Goal: Transaction & Acquisition: Purchase product/service

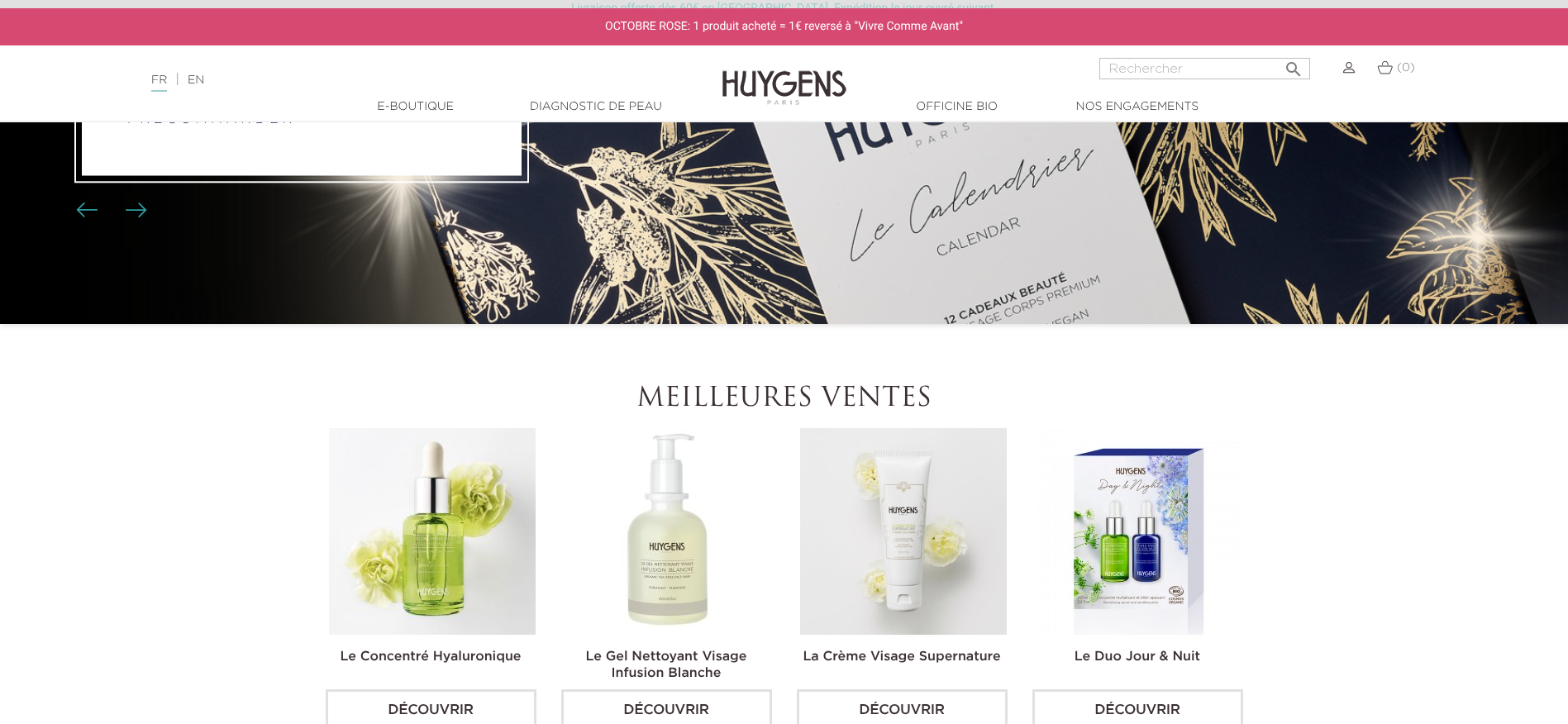
scroll to position [165, 0]
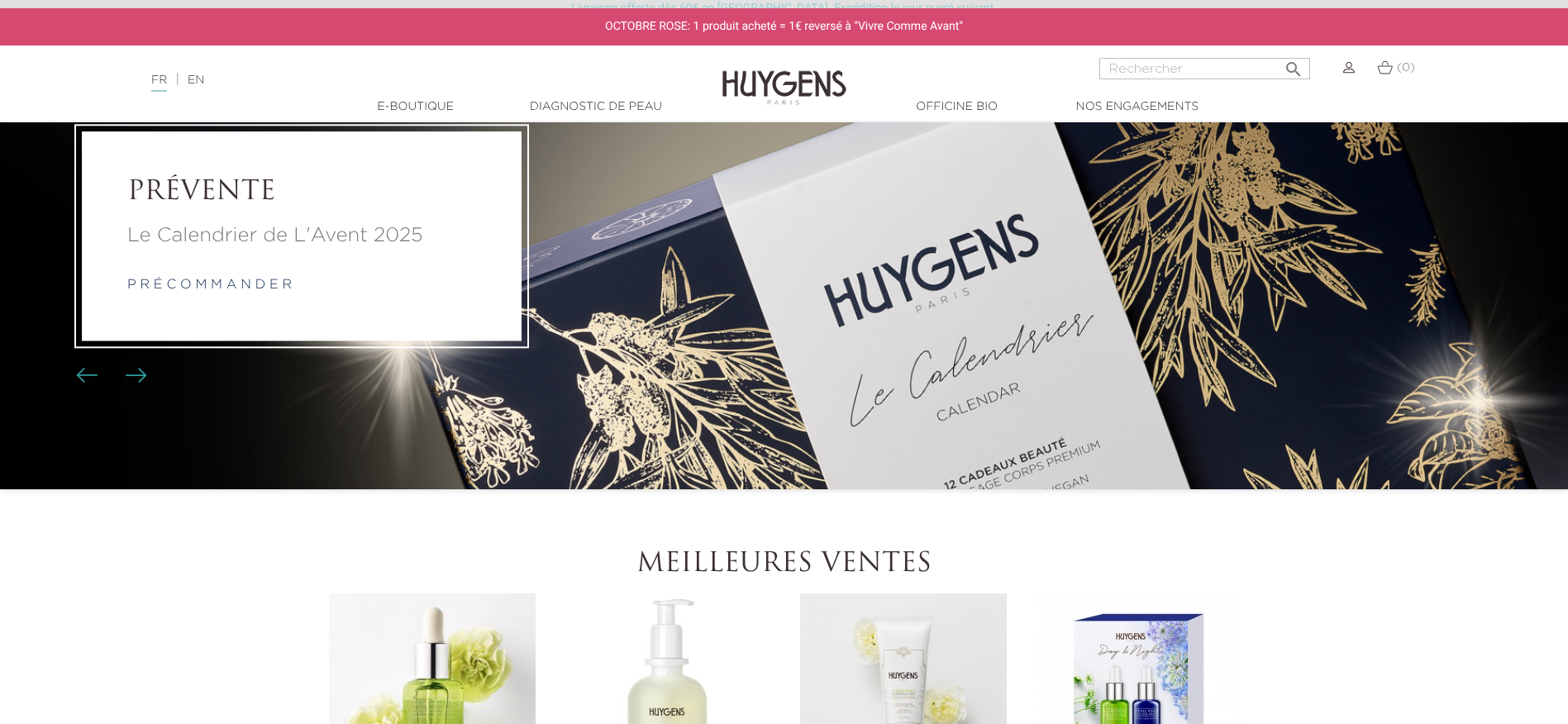
click at [208, 202] on h2 "PRÉVENTE" at bounding box center [301, 193] width 349 height 32
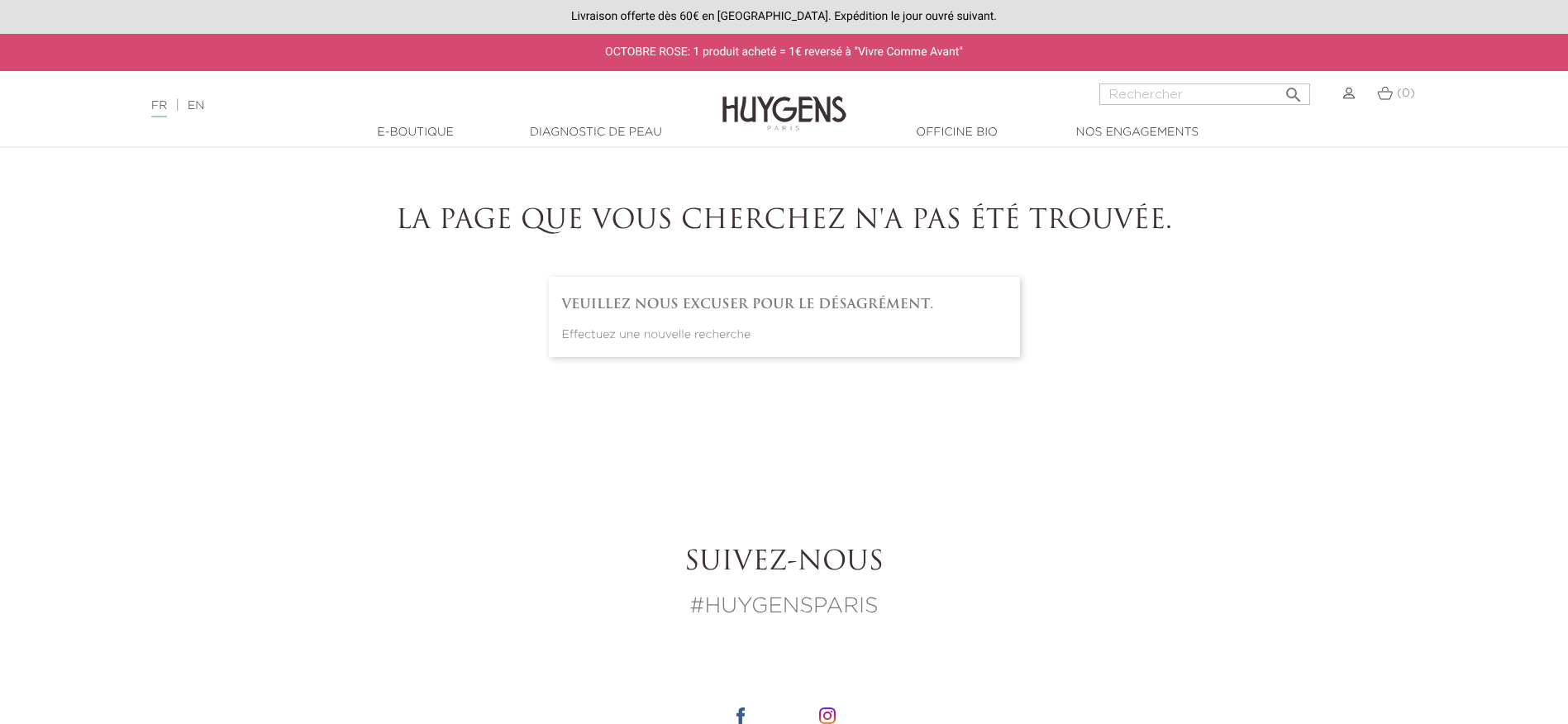
click at [789, 104] on img at bounding box center [784, 101] width 124 height 64
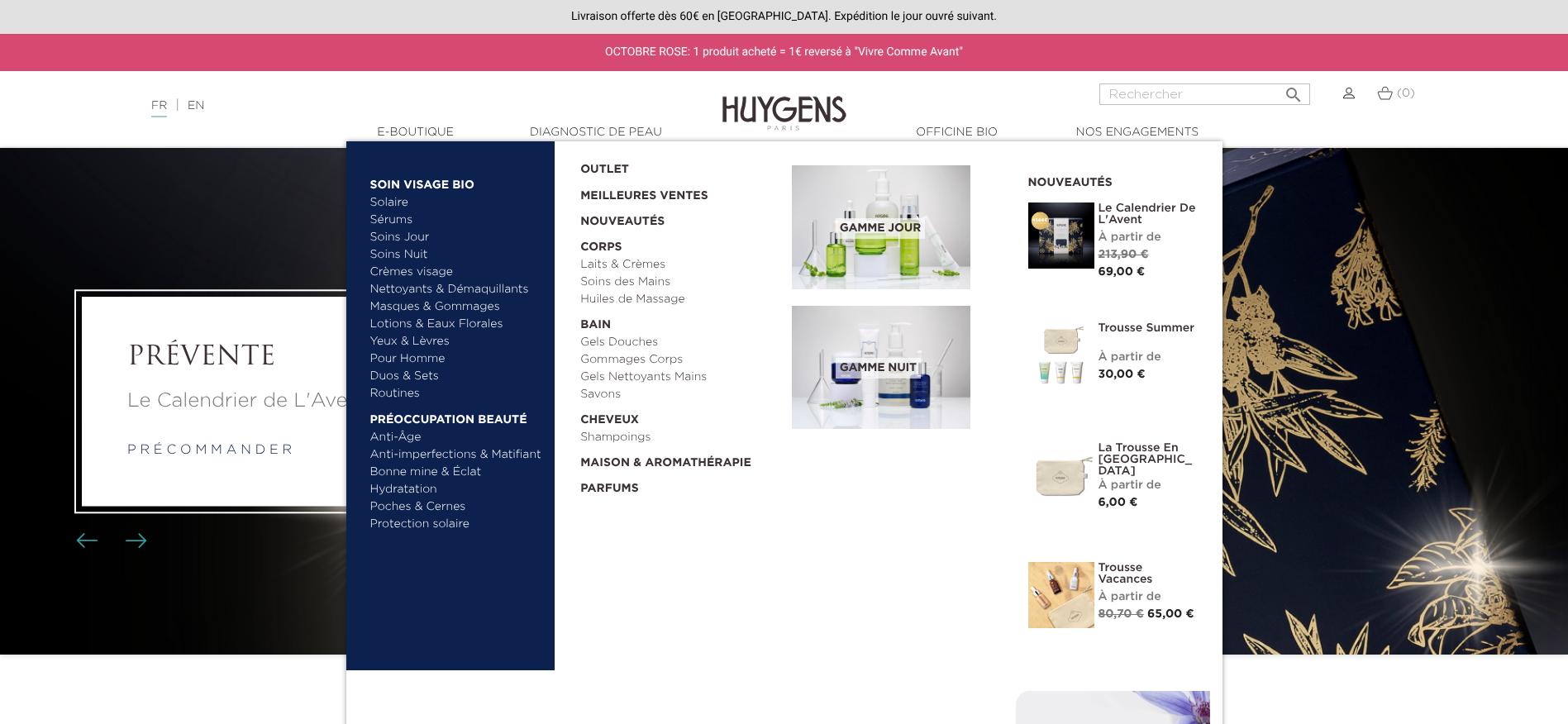
click at [407, 134] on link "  E-Boutique" at bounding box center [416, 133] width 165 height 17
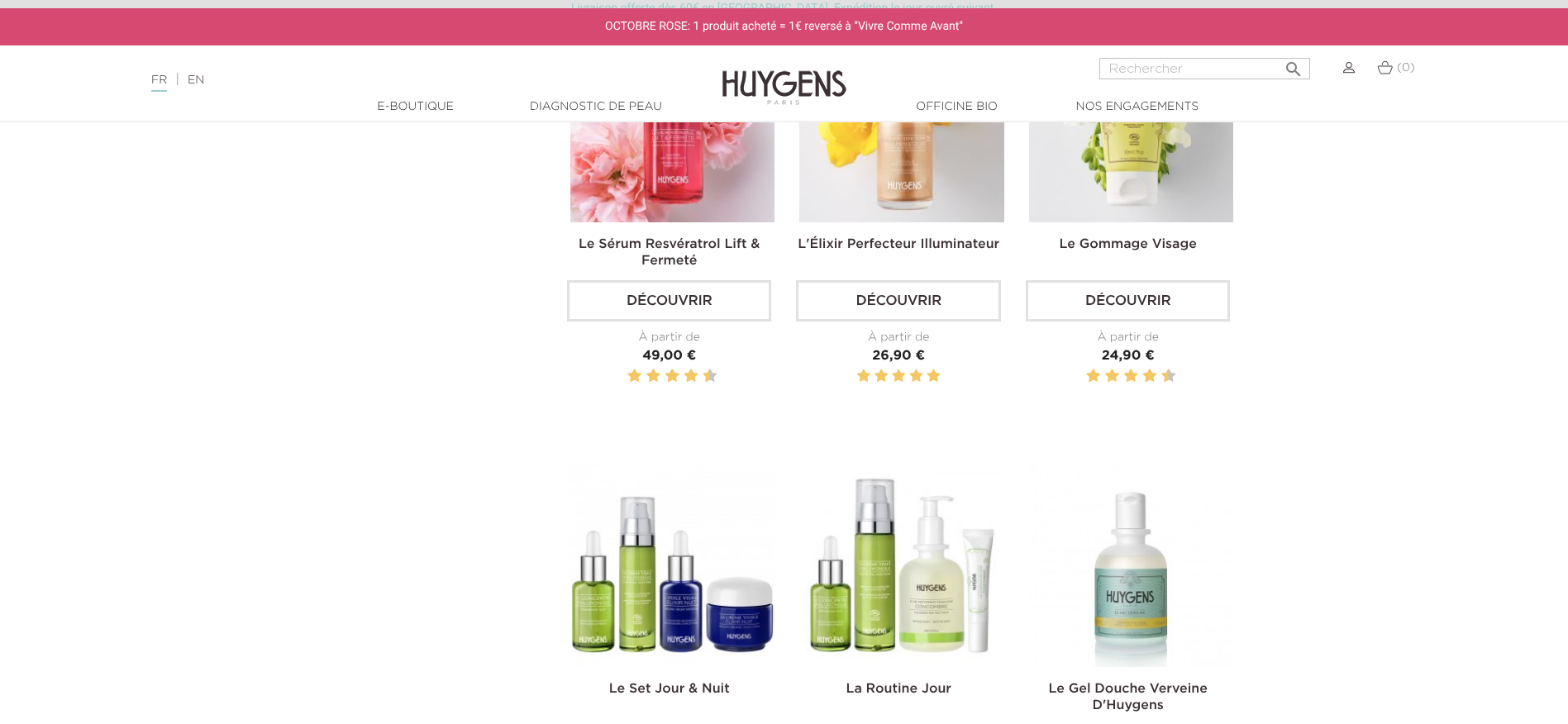
scroll to position [2232, 0]
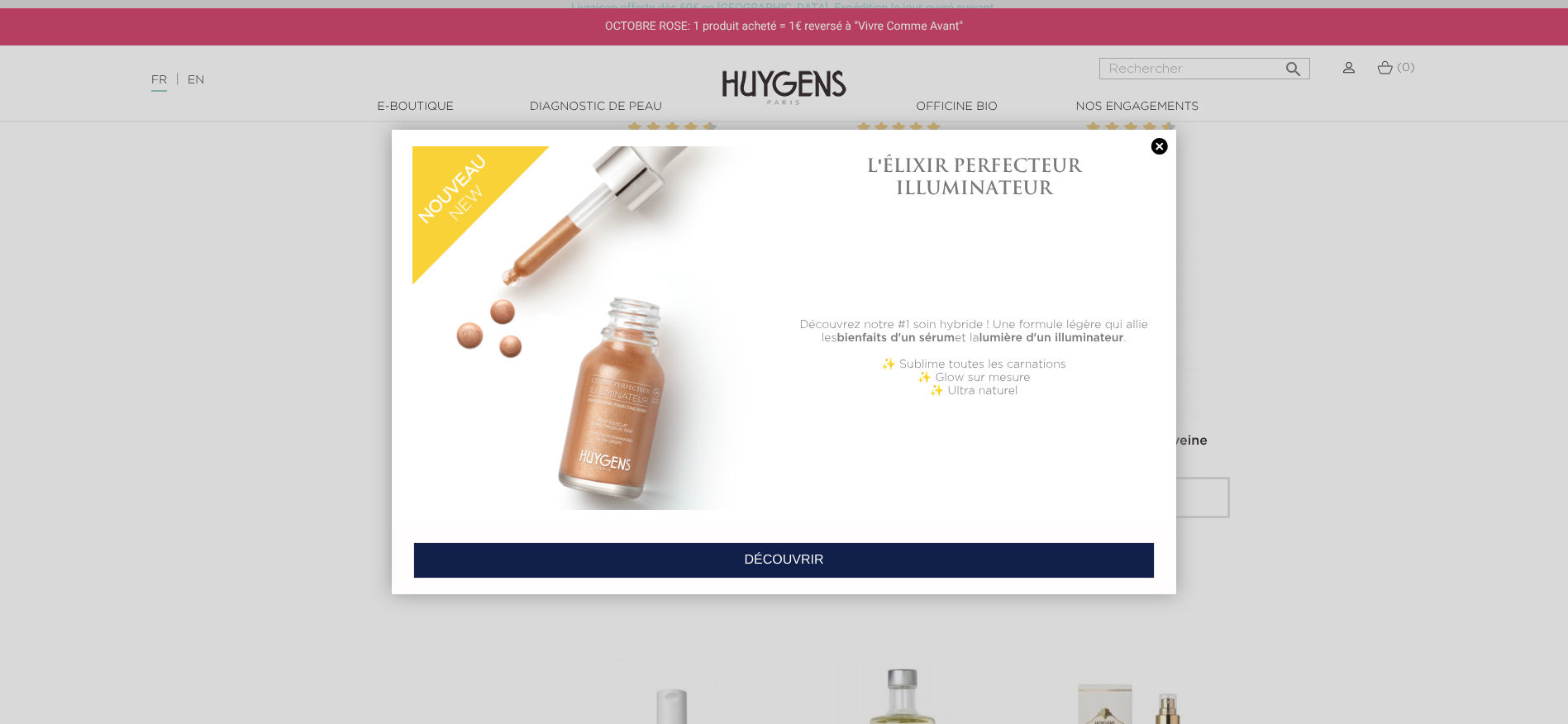
click at [1158, 148] on link at bounding box center [1159, 146] width 23 height 17
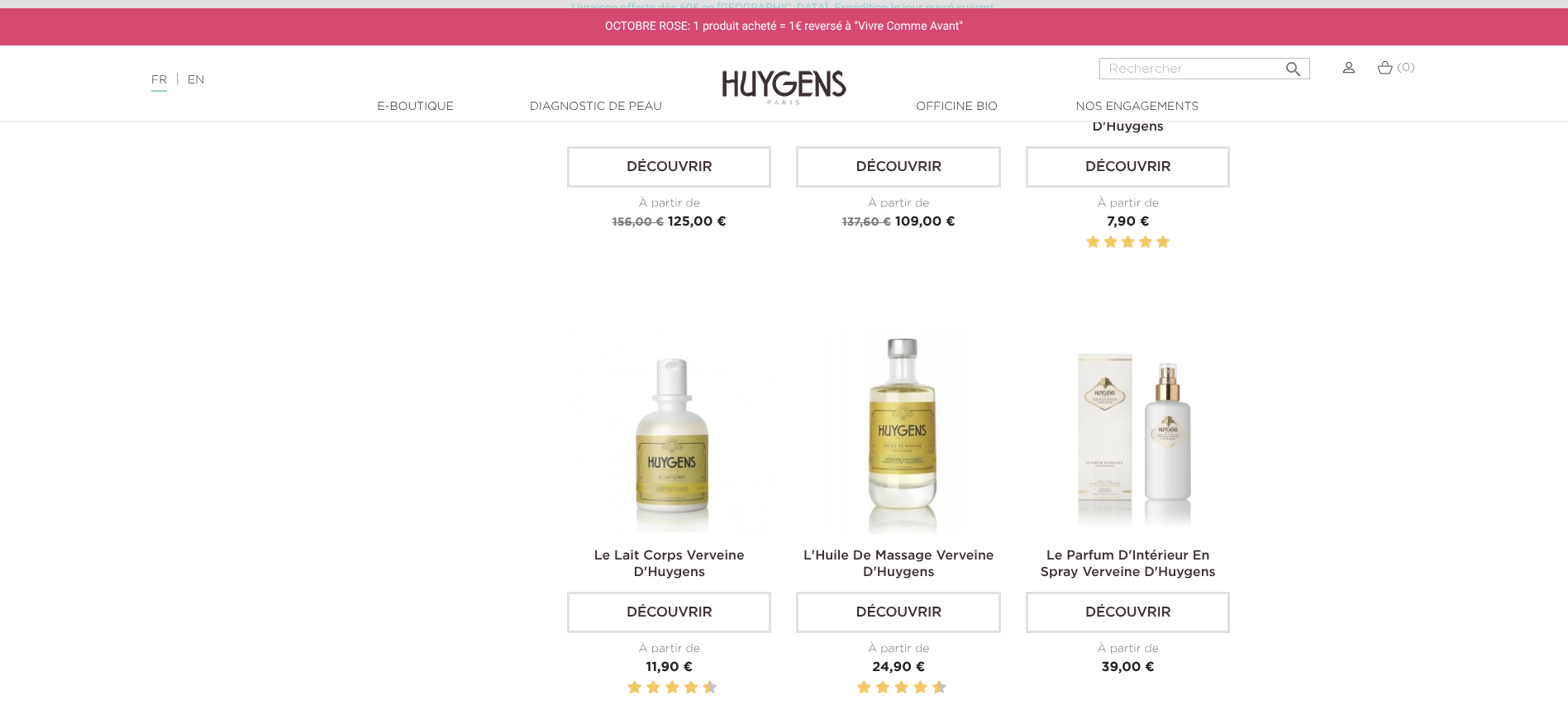
scroll to position [2315, 0]
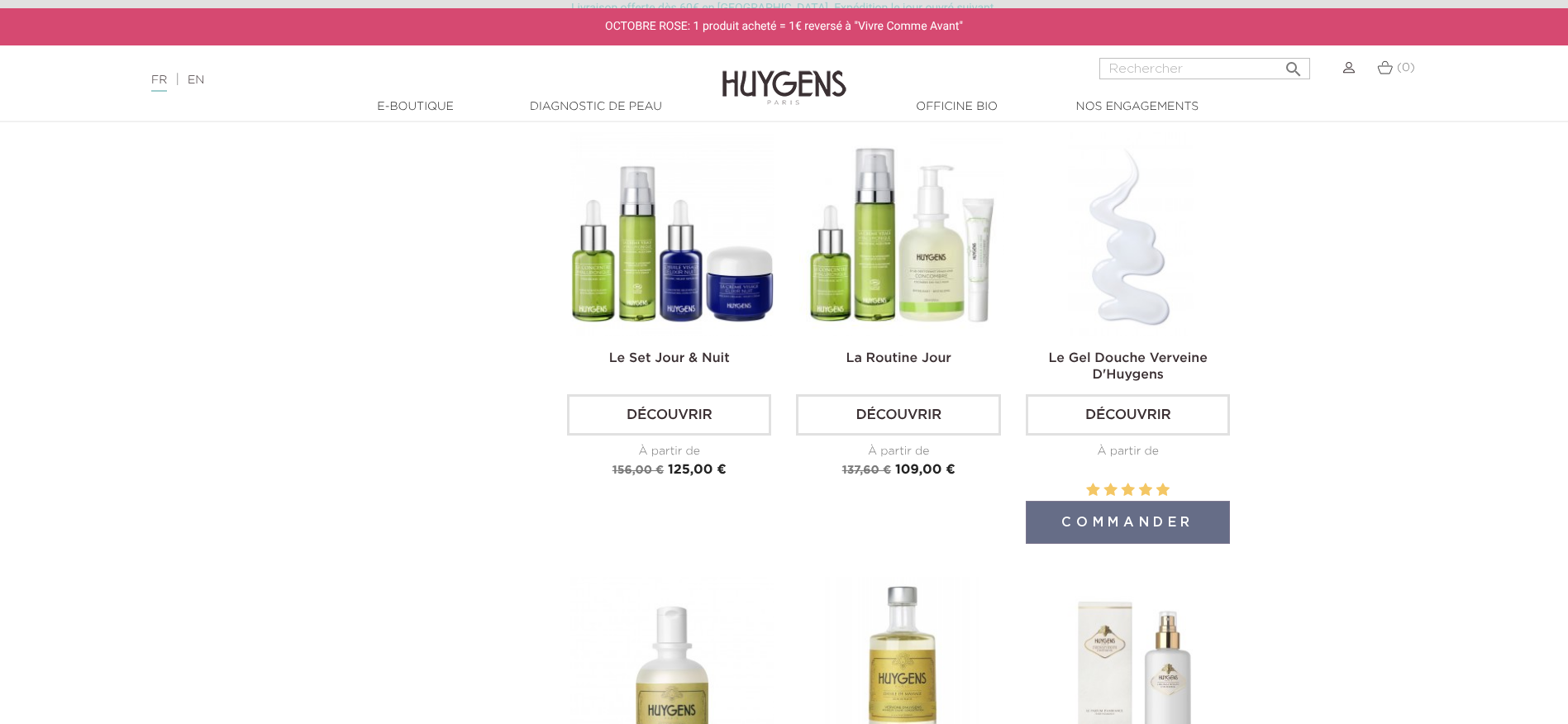
click at [1105, 412] on link "Découvrir" at bounding box center [1127, 415] width 204 height 42
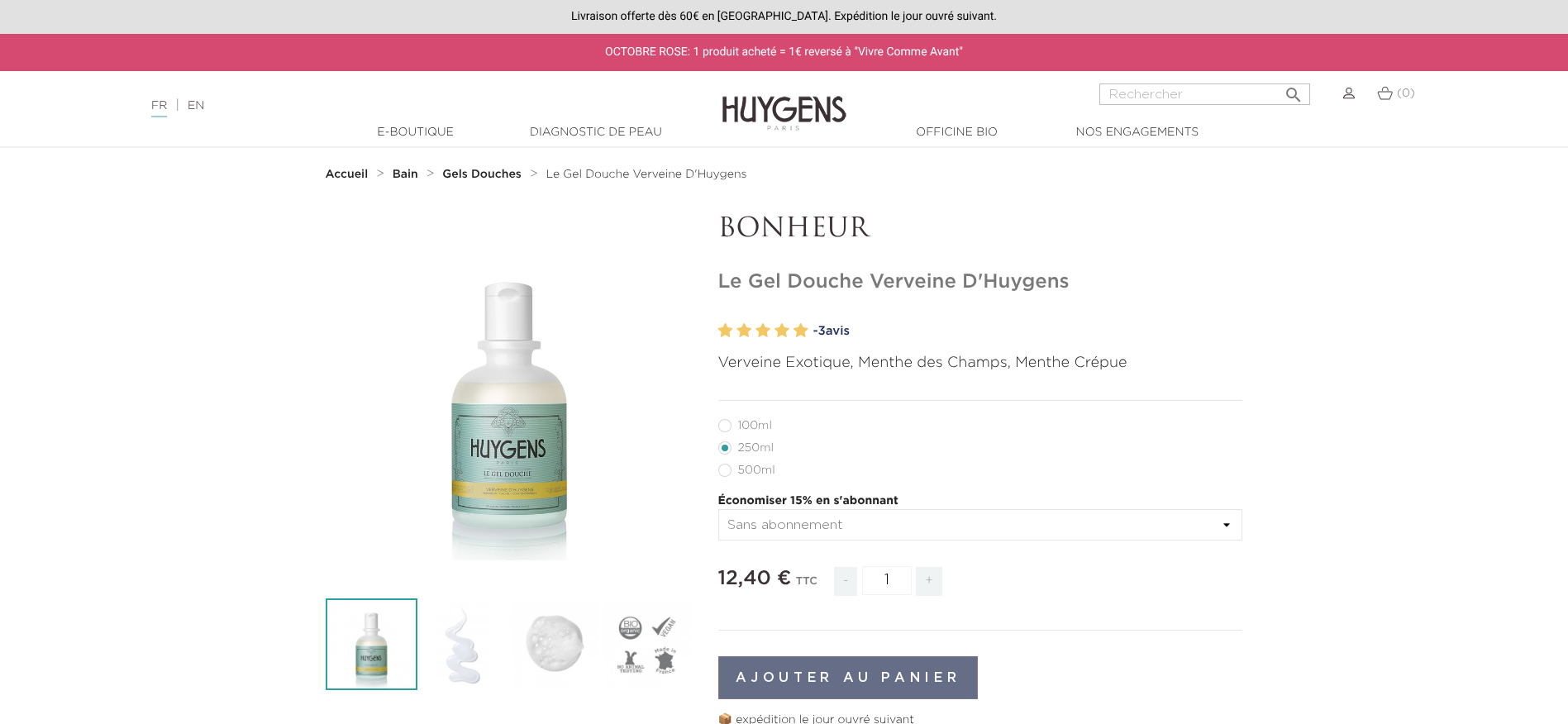
scroll to position [83, 0]
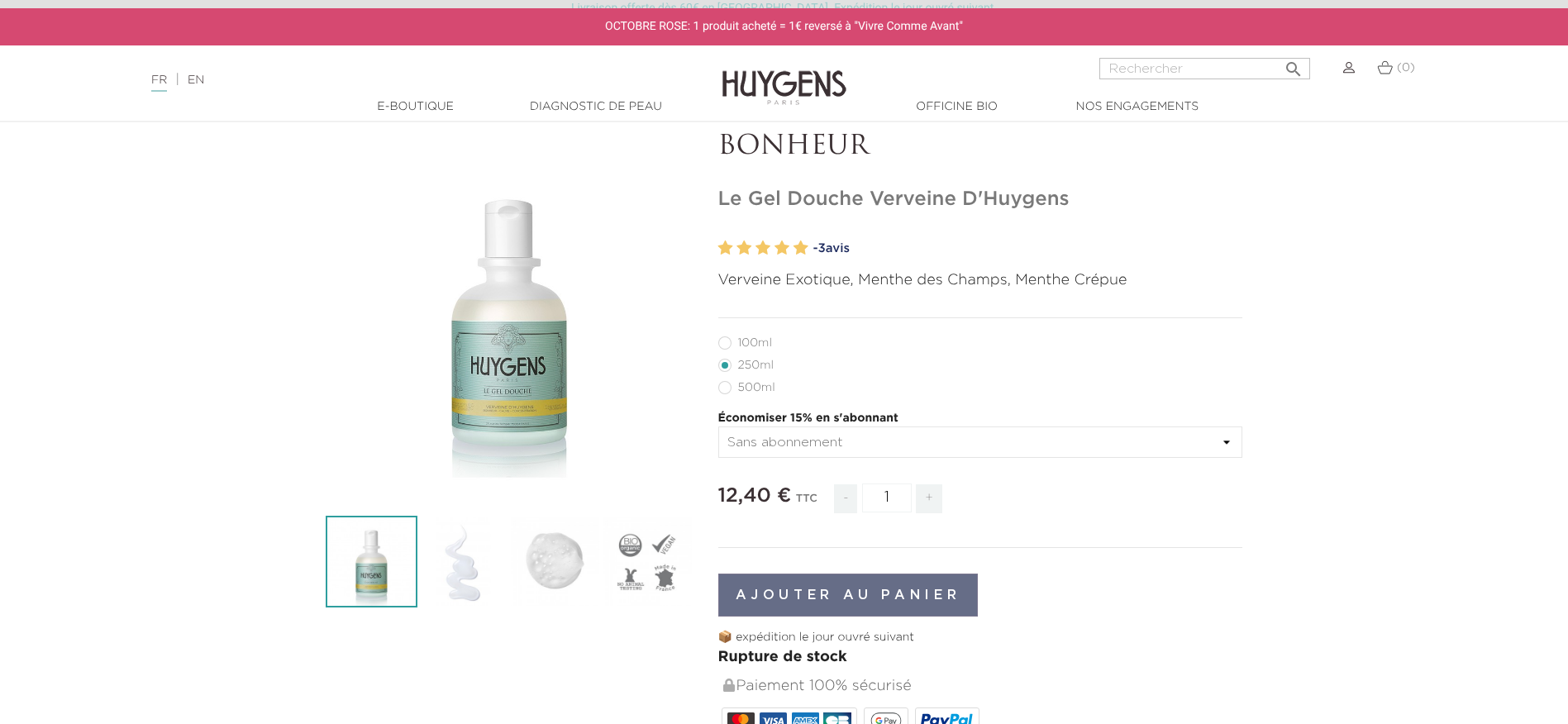
click at [1223, 442] on select "Sans abonnement" at bounding box center [981, 442] width 525 height 32
click at [1437, 405] on section "  " at bounding box center [784, 624] width 1568 height 986
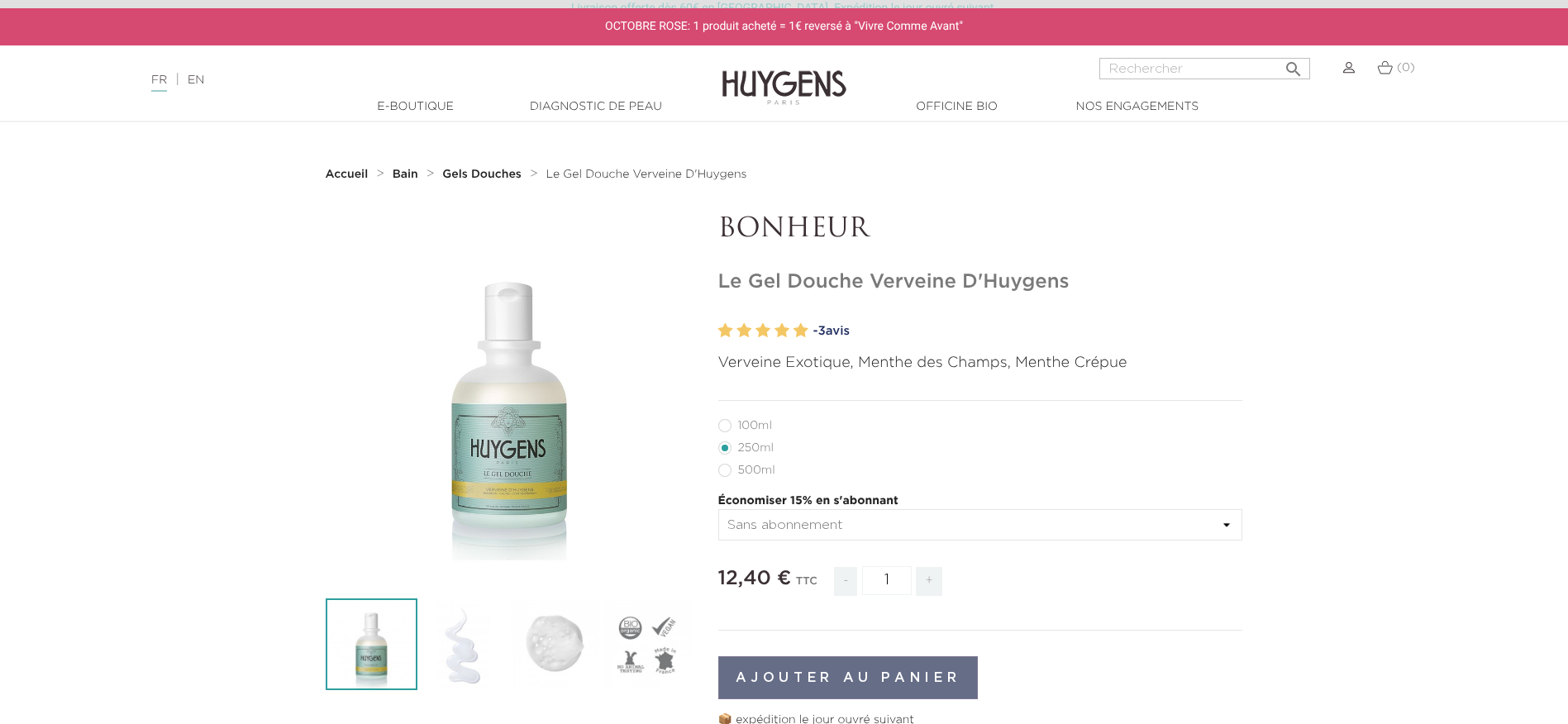
scroll to position [248, 0]
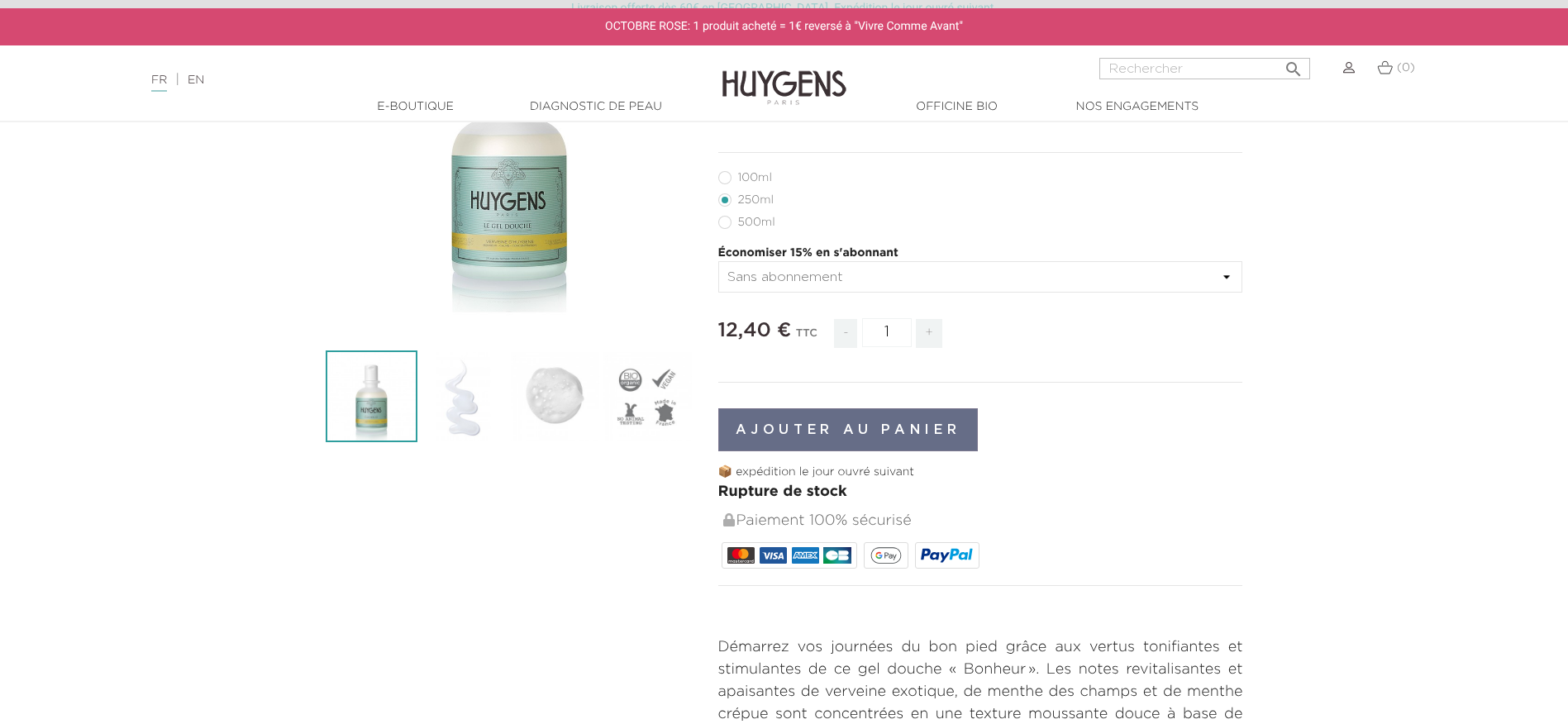
click at [1228, 275] on select "Sans abonnement" at bounding box center [981, 277] width 525 height 32
click at [718, 262] on select "Sans abonnement" at bounding box center [981, 277] width 525 height 32
click at [1064, 272] on select "Sans abonnement" at bounding box center [981, 277] width 525 height 32
click at [718, 262] on select "Sans abonnement" at bounding box center [981, 277] width 525 height 32
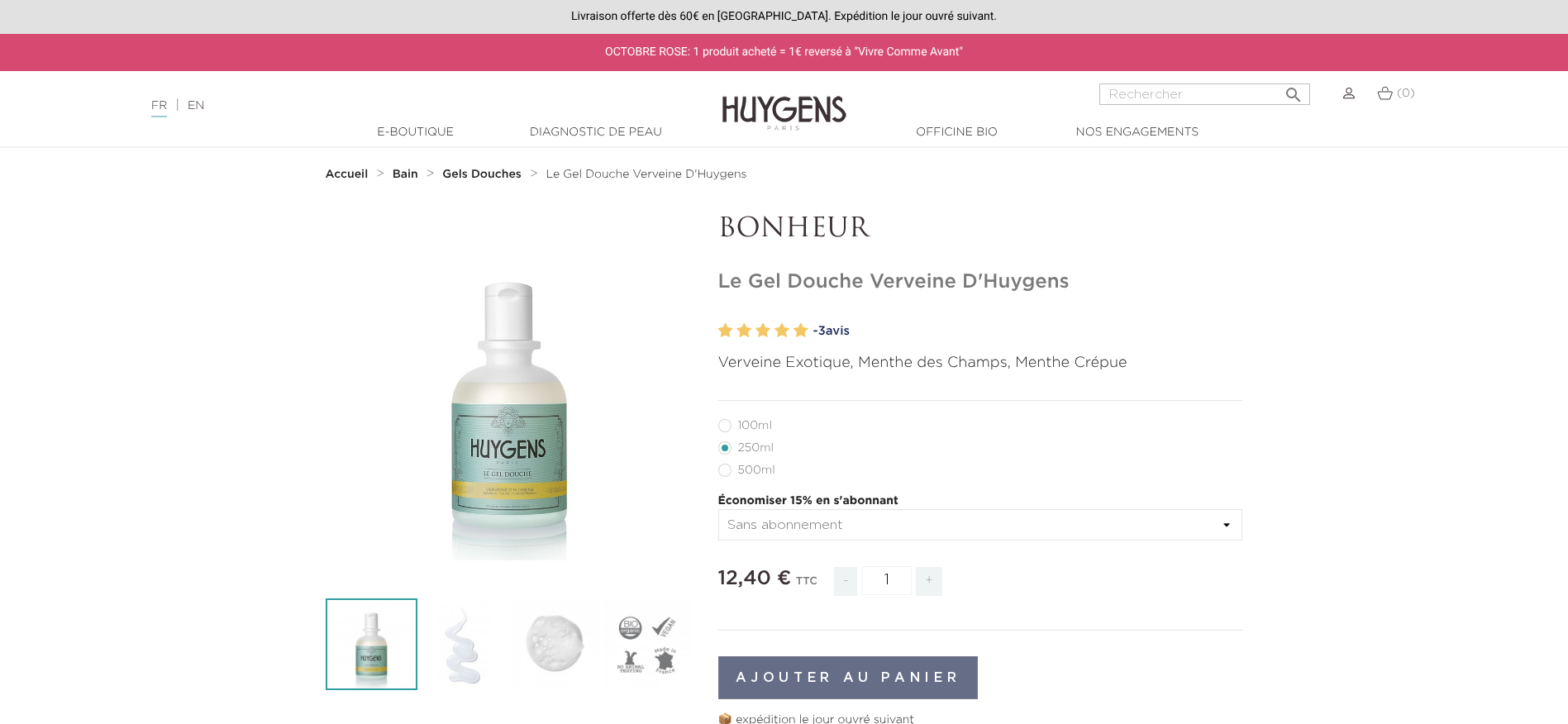
scroll to position [83, 0]
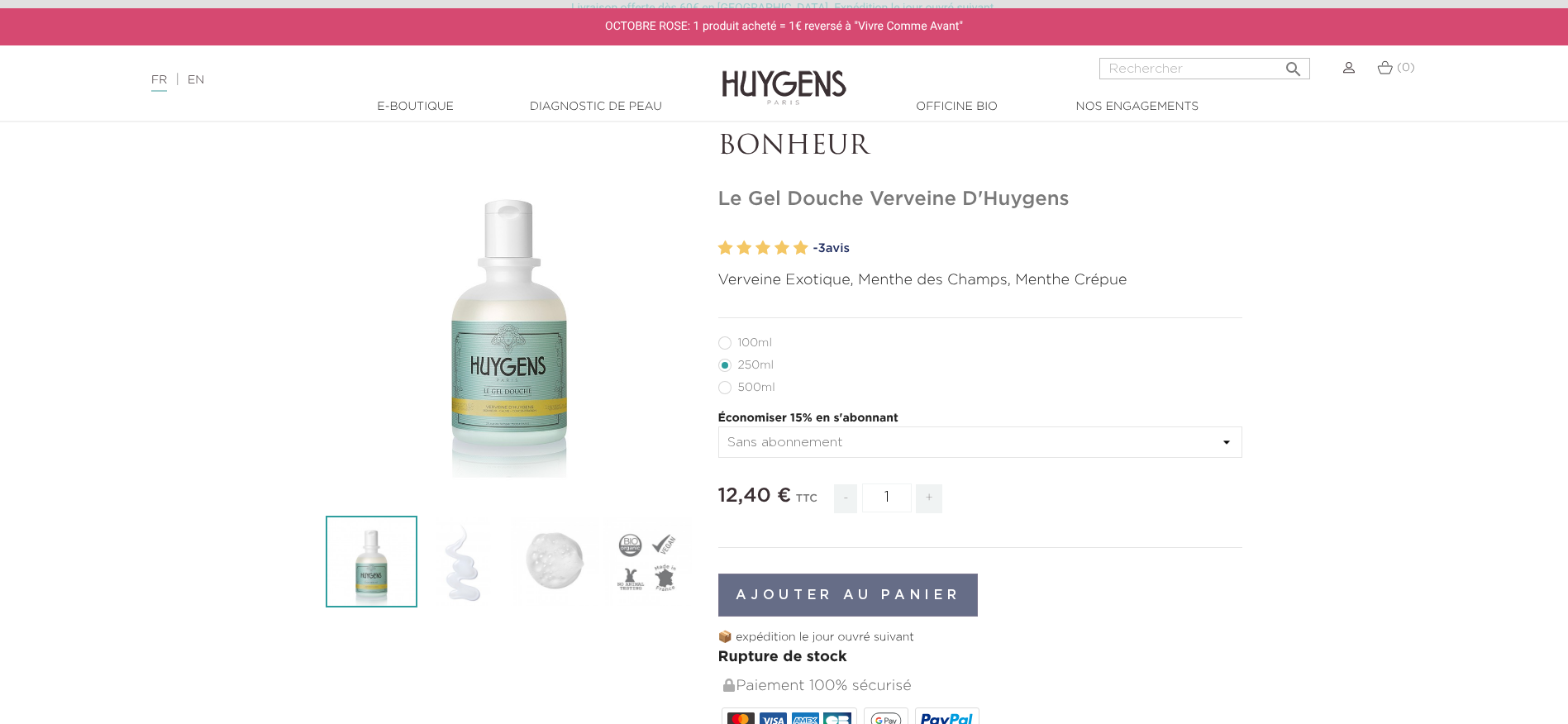
click at [748, 382] on label49"] "500ml" at bounding box center [756, 388] width 77 height 14
radio input "true"
click at [1233, 440] on select "Sans abonnement" at bounding box center [981, 442] width 525 height 32
click at [757, 363] on label48"] "250ml" at bounding box center [755, 365] width 75 height 14
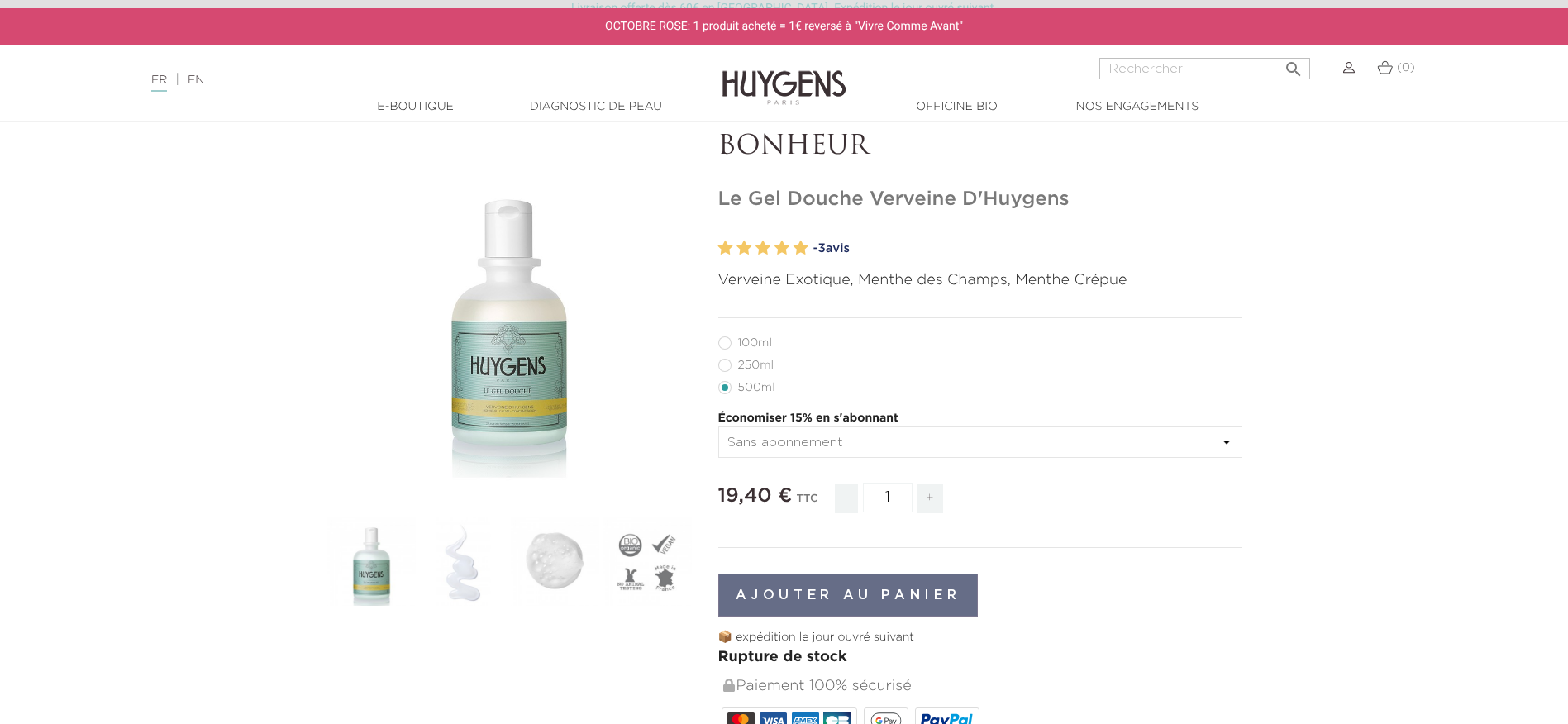
radio input "true"
click at [750, 383] on label49"] "500ml" at bounding box center [756, 388] width 77 height 14
radio input "true"
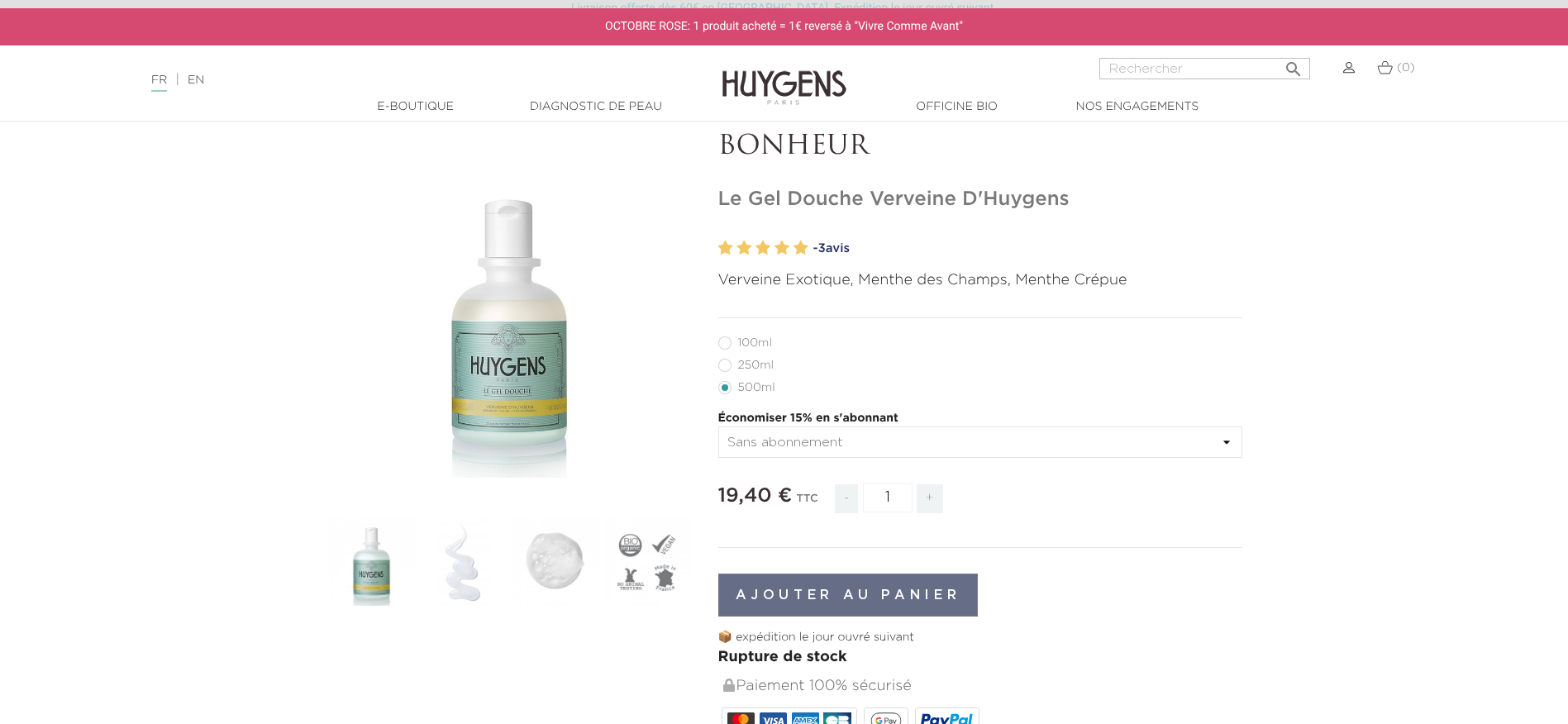
click at [745, 364] on label48"] "250ml" at bounding box center [755, 365] width 75 height 14
radio input "true"
click at [742, 338] on label6"] "100ml" at bounding box center [754, 342] width 74 height 14
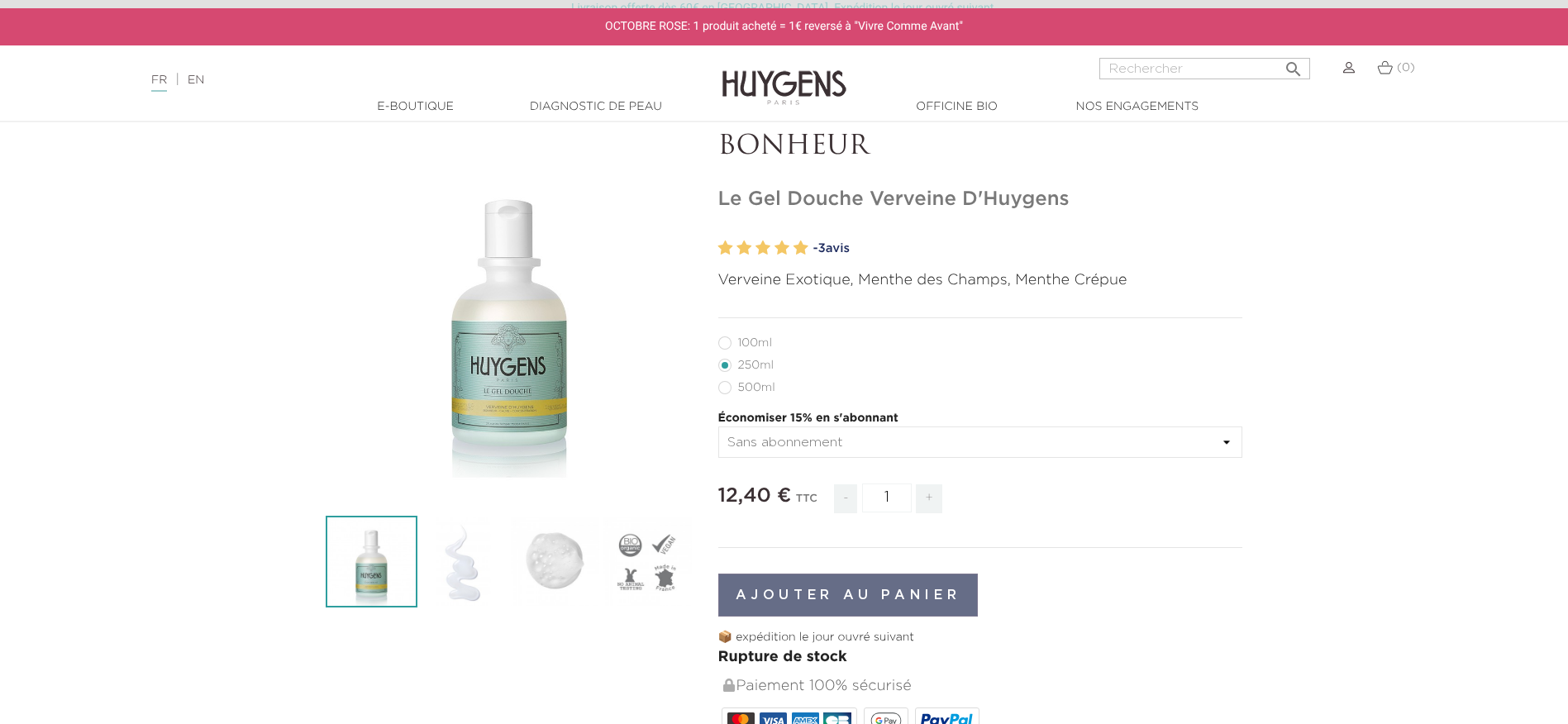
radio input "true"
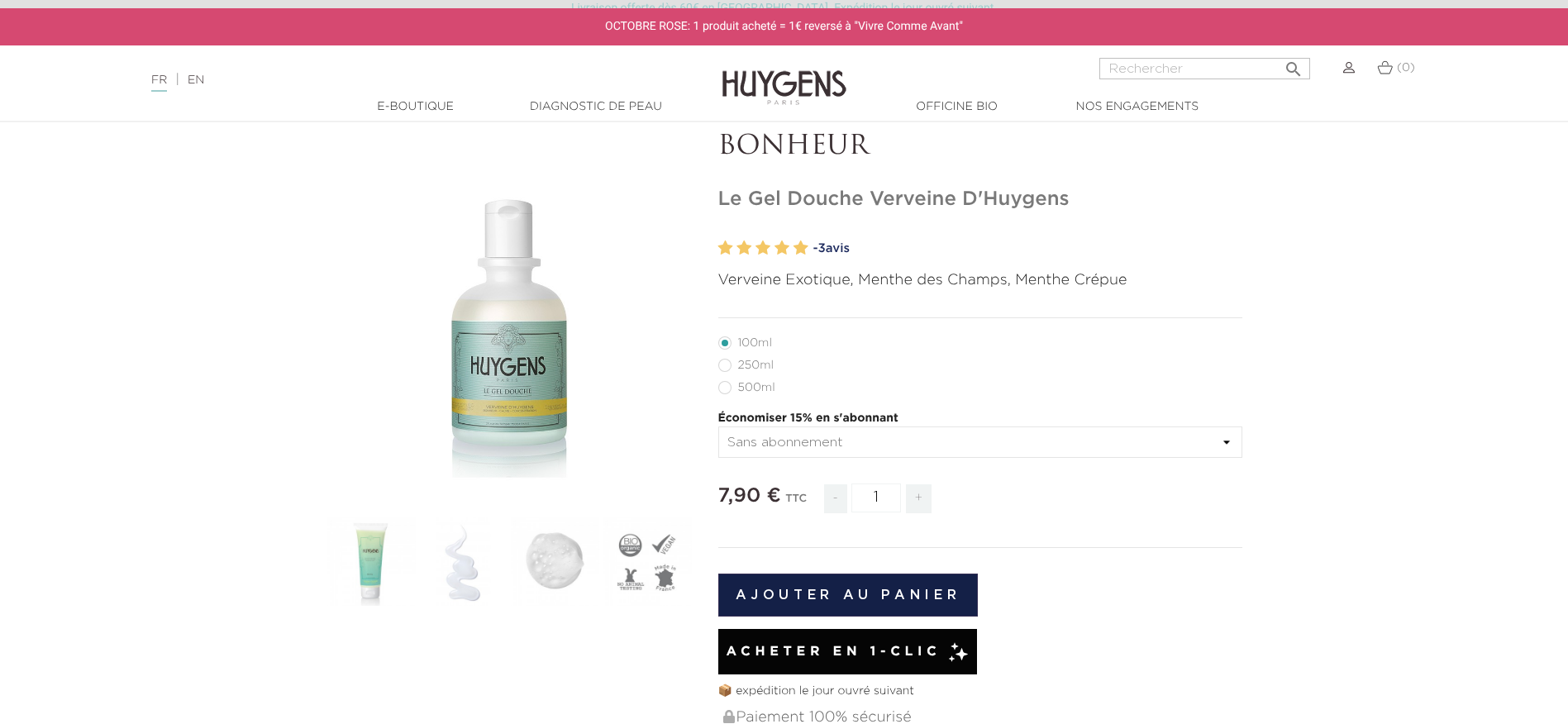
scroll to position [165, 0]
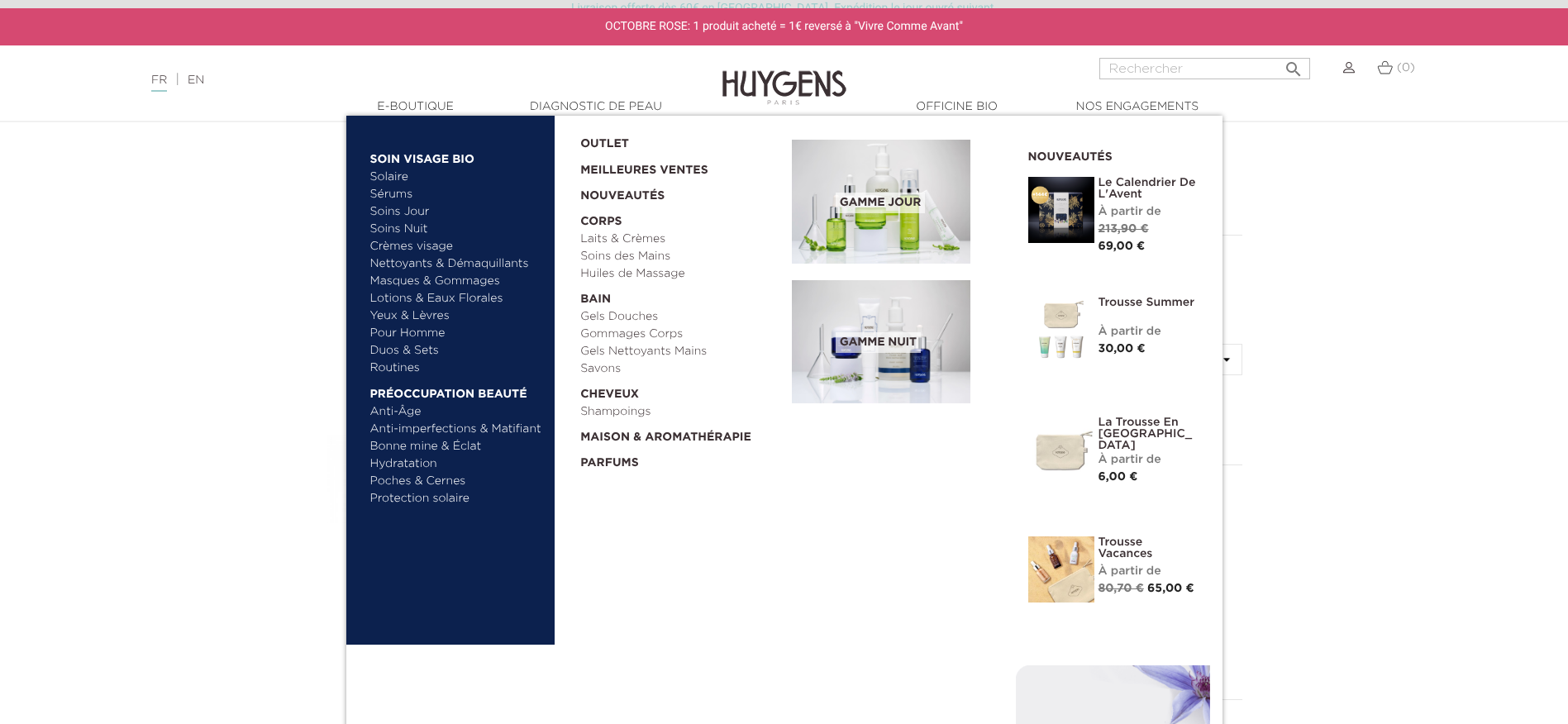
click at [398, 107] on link "  E-Boutique" at bounding box center [416, 106] width 165 height 17
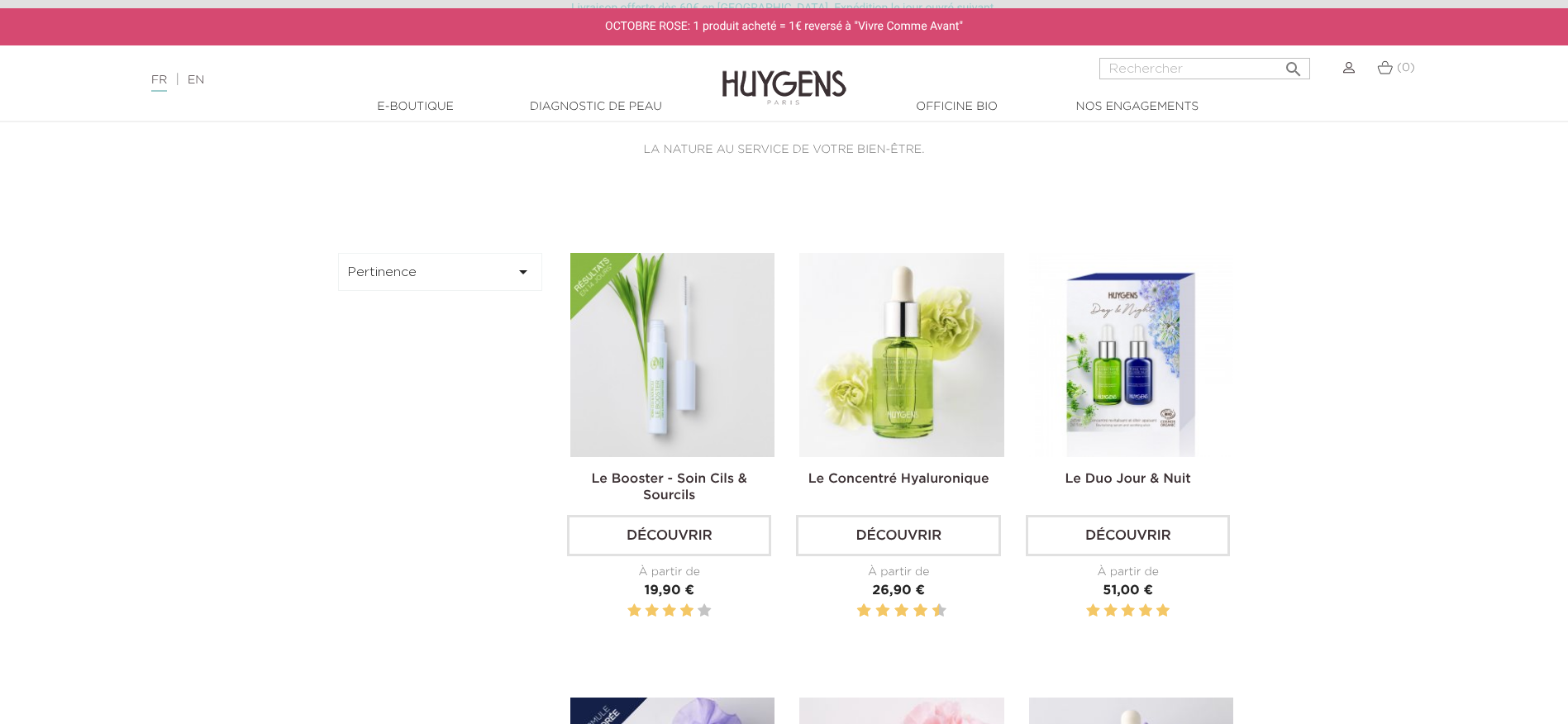
scroll to position [165, 0]
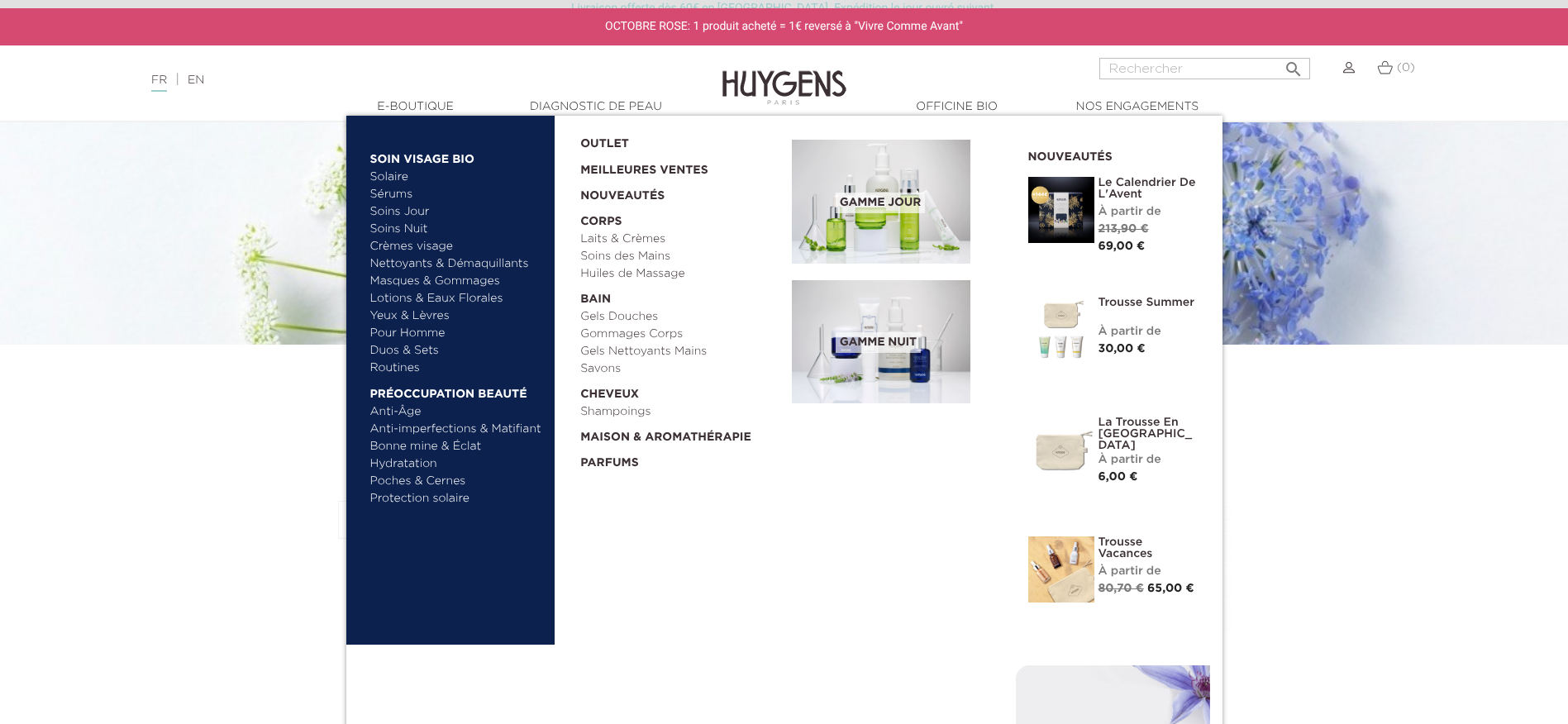
click at [401, 333] on link "Pour Homme" at bounding box center [457, 333] width 173 height 17
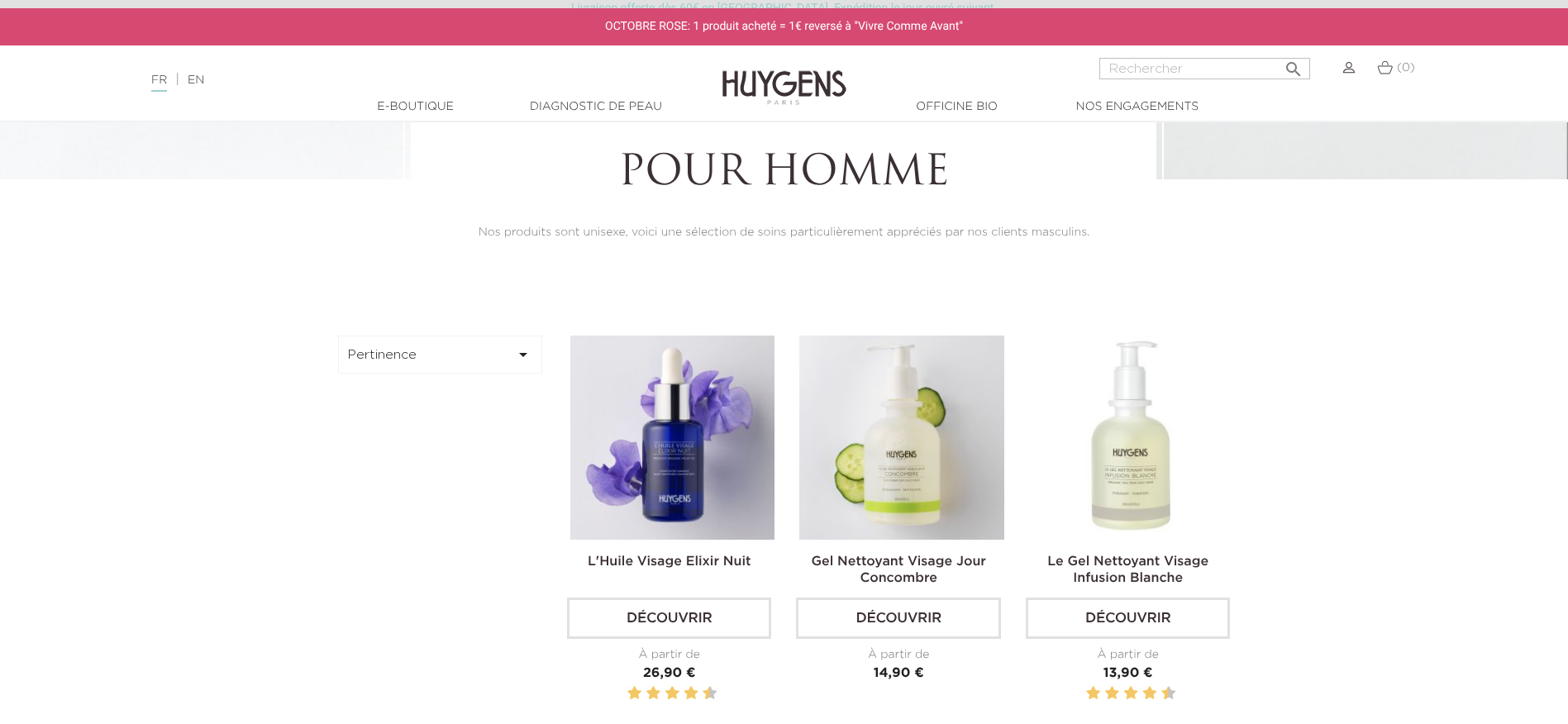
scroll to position [496, 0]
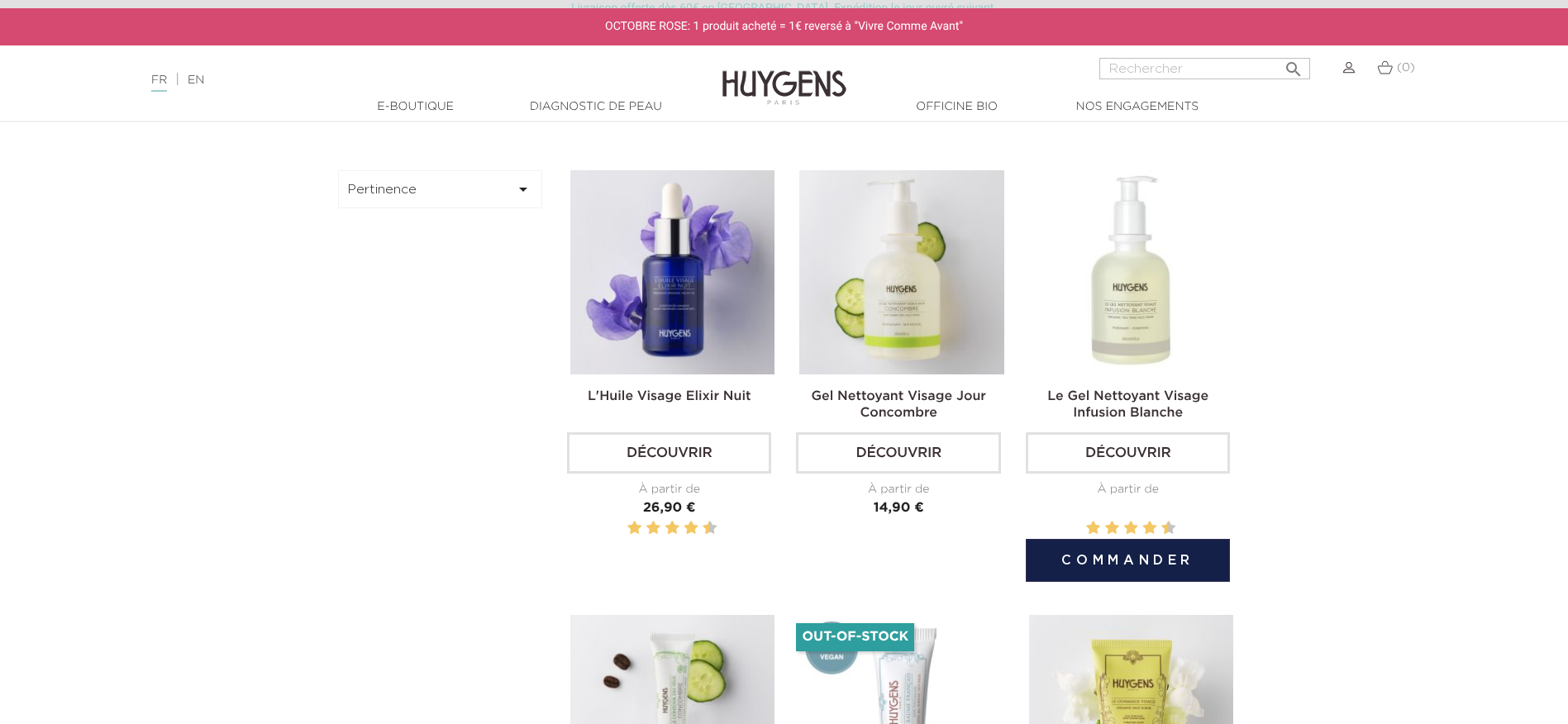
click at [1145, 299] on img at bounding box center [1130, 272] width 204 height 204
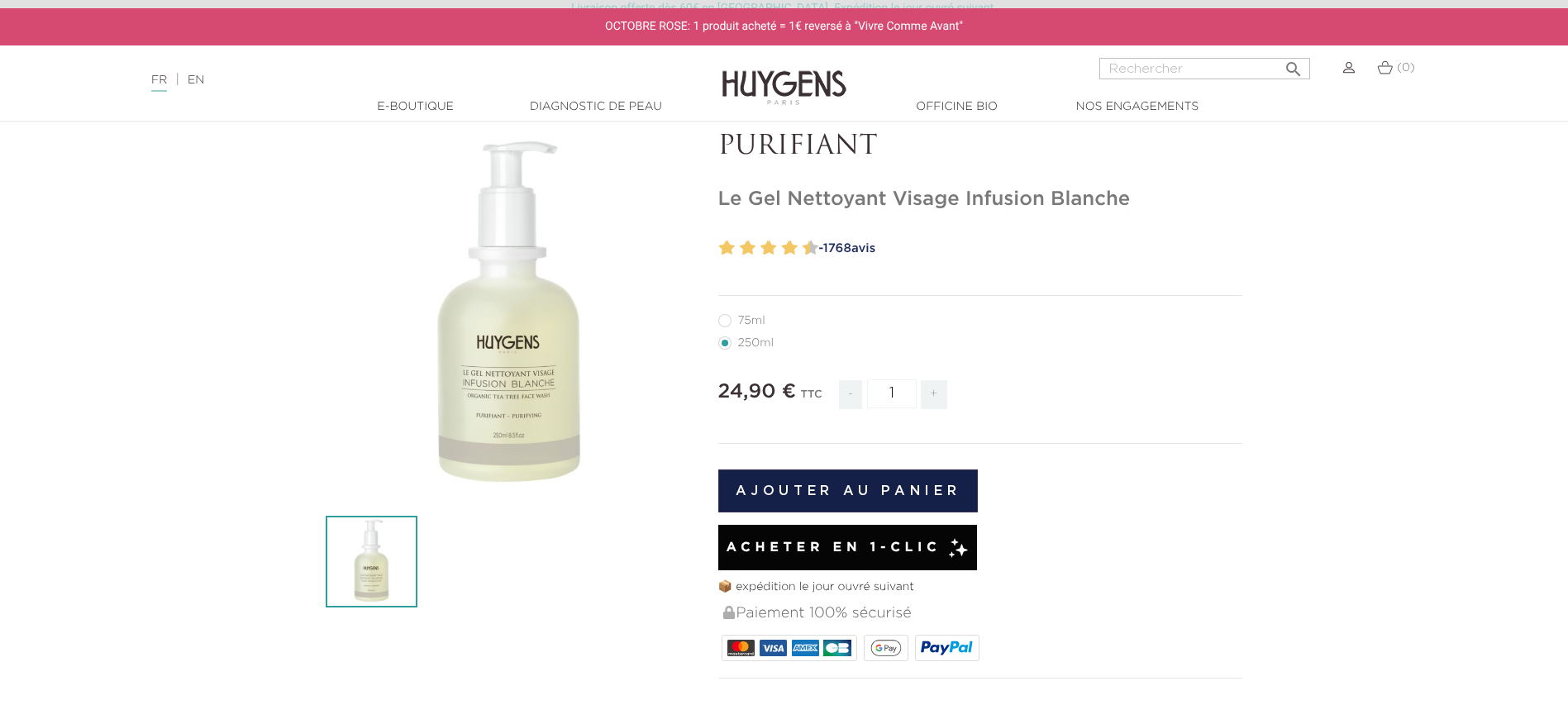
scroll to position [165, 0]
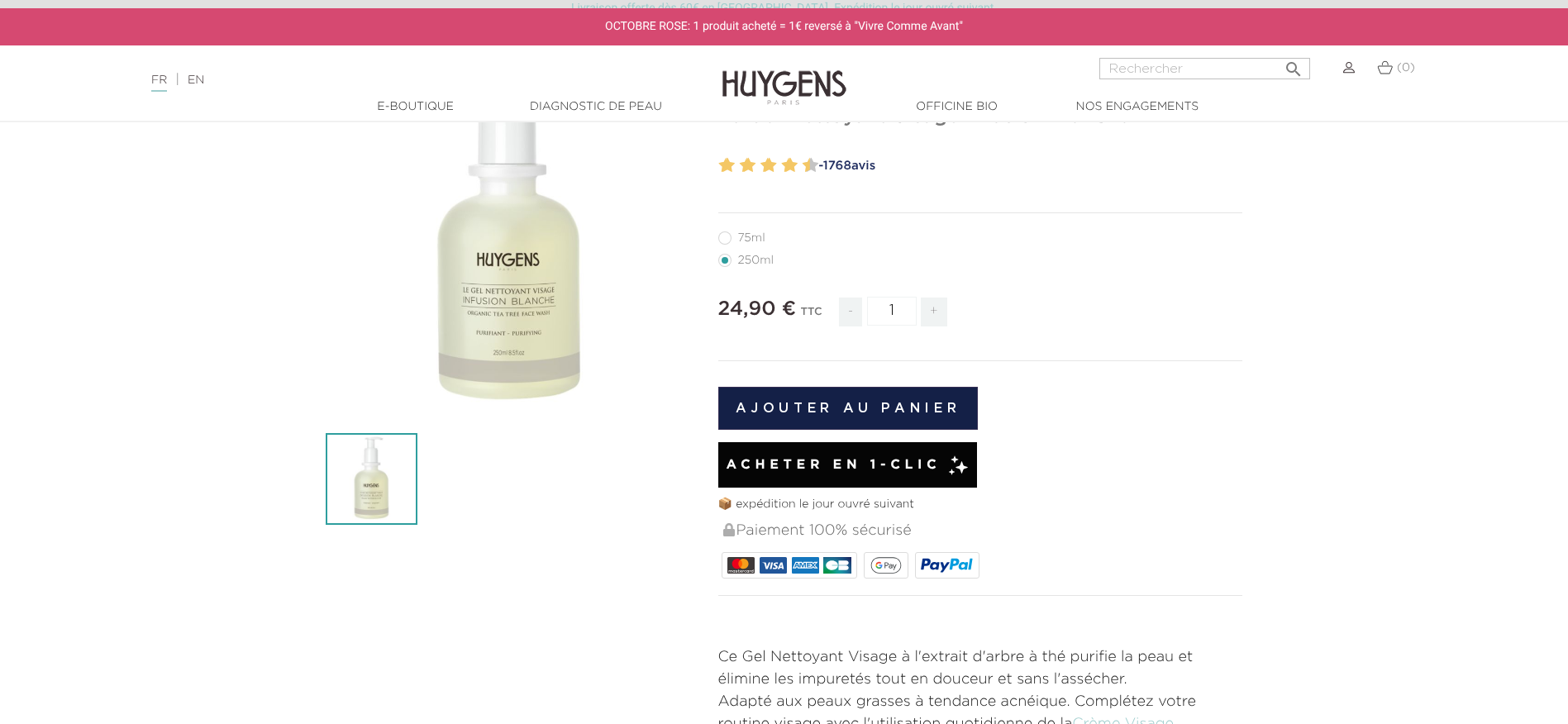
click at [741, 234] on label11"] "75ml" at bounding box center [752, 238] width 67 height 14
radio input "true"
click at [743, 261] on label1"] "250ml" at bounding box center [755, 260] width 75 height 14
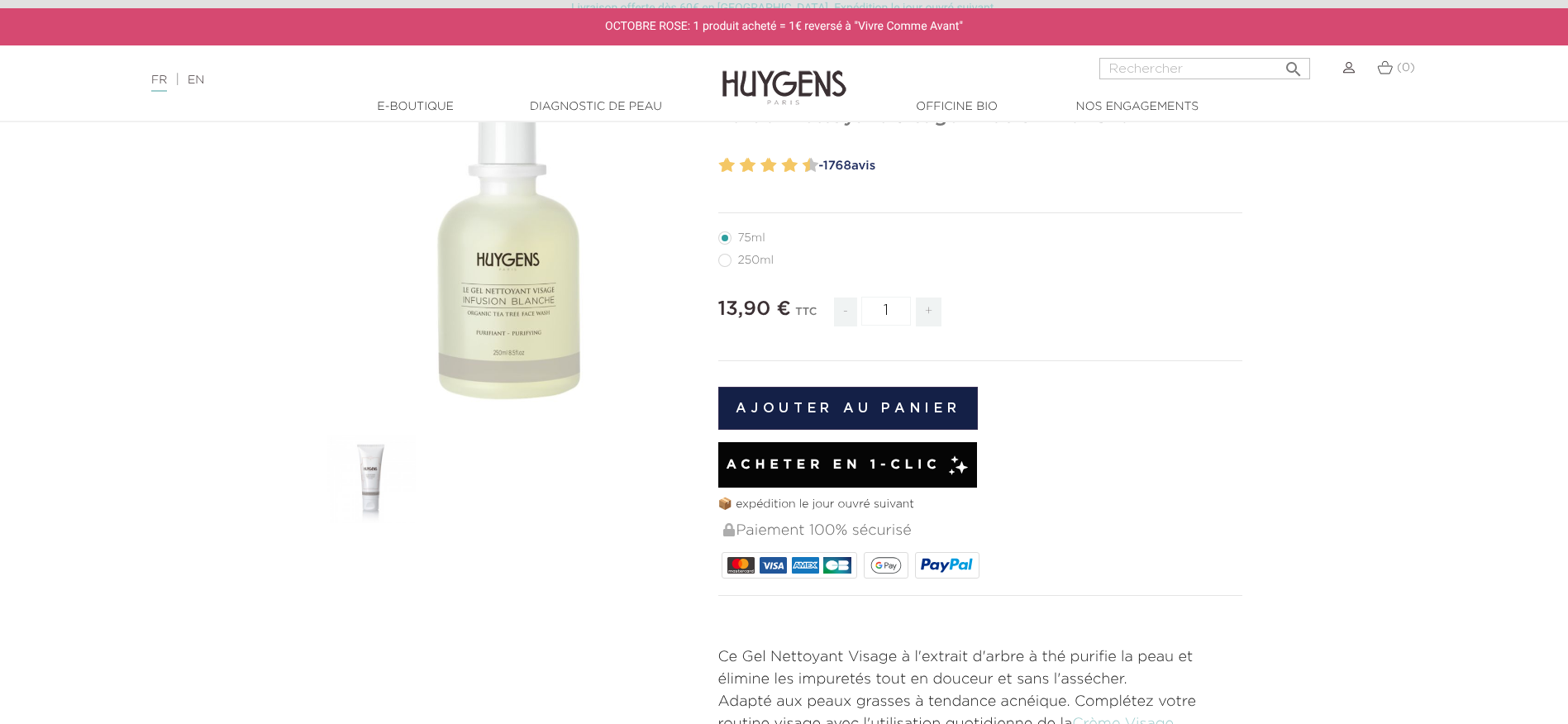
radio input "true"
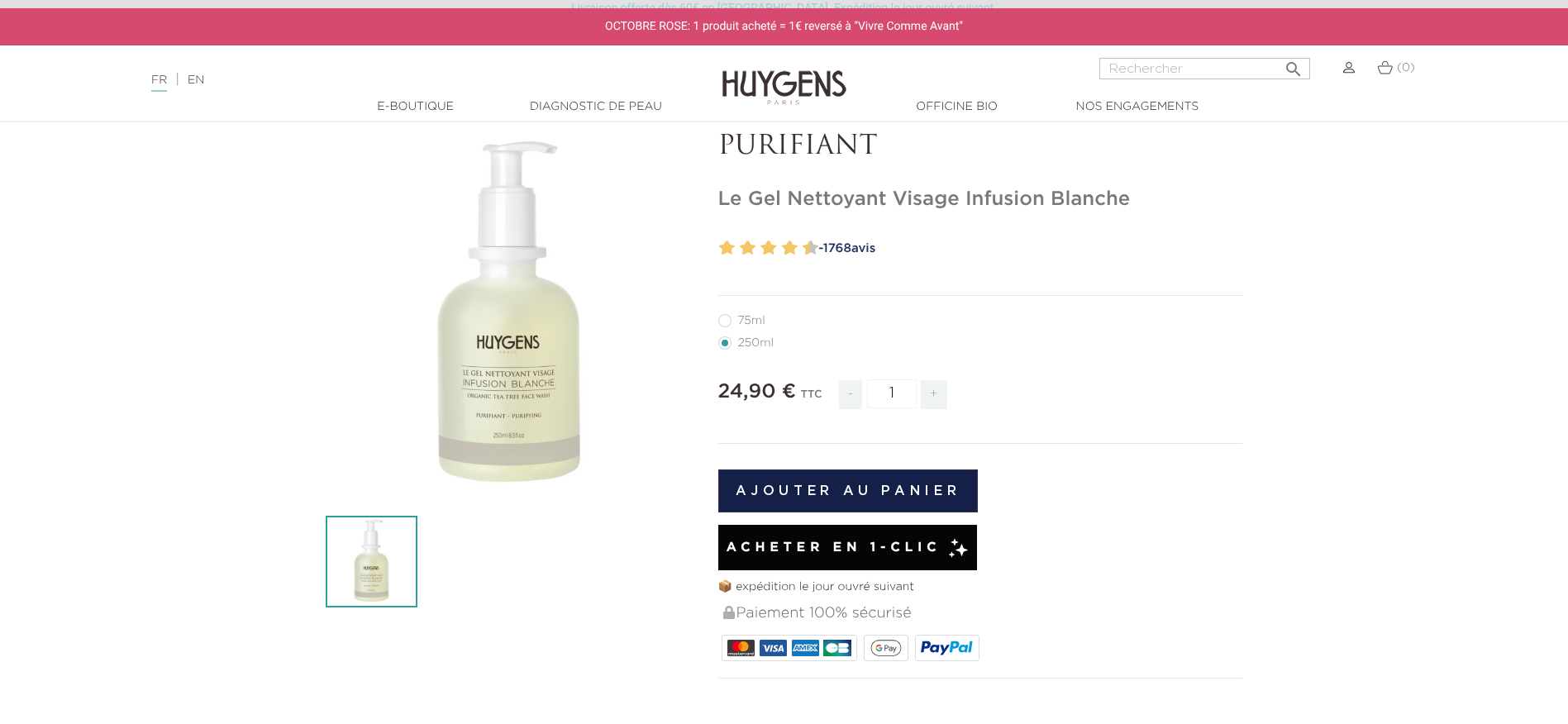
click at [870, 484] on button "Ajouter au panier" at bounding box center [848, 491] width 261 height 43
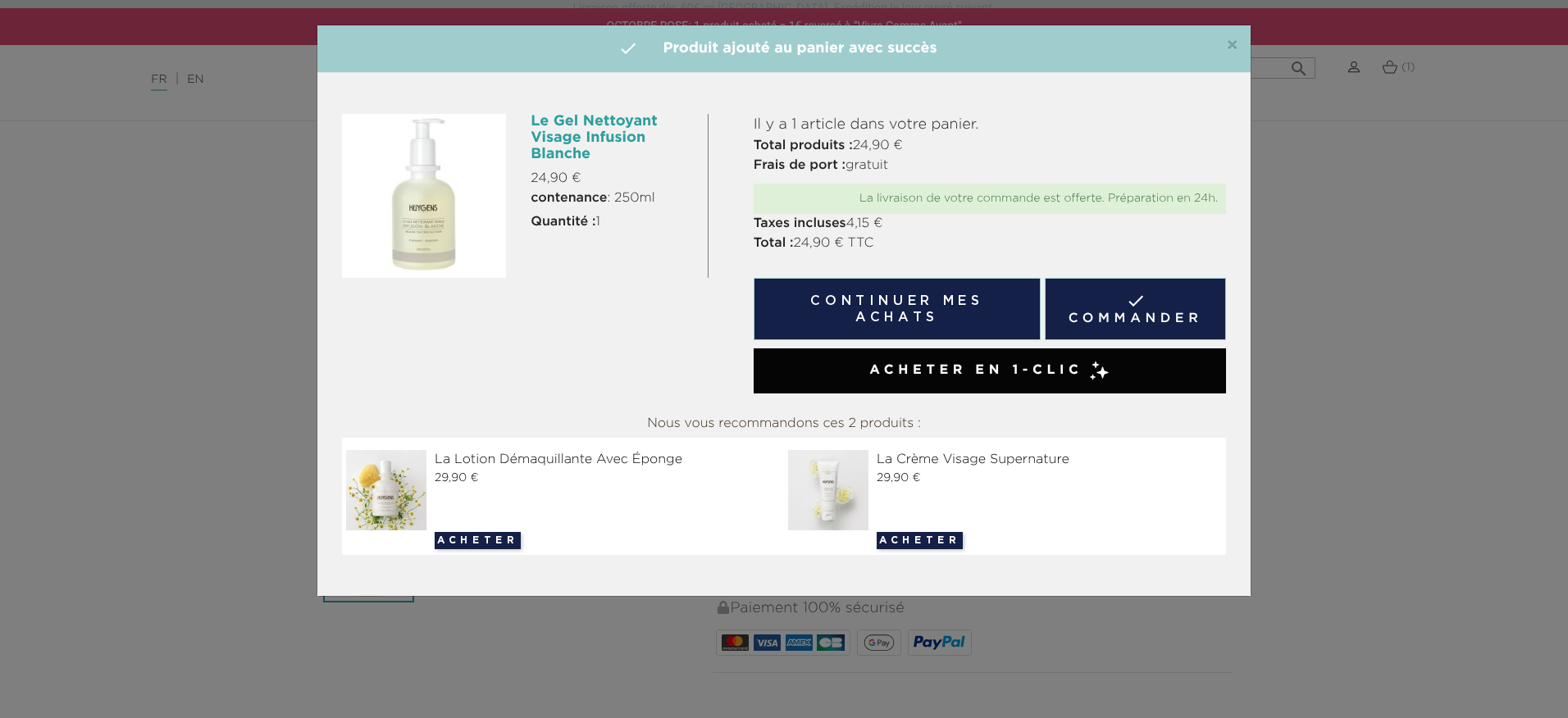
click at [867, 304] on button "Continuer mes achats" at bounding box center [897, 309] width 287 height 62
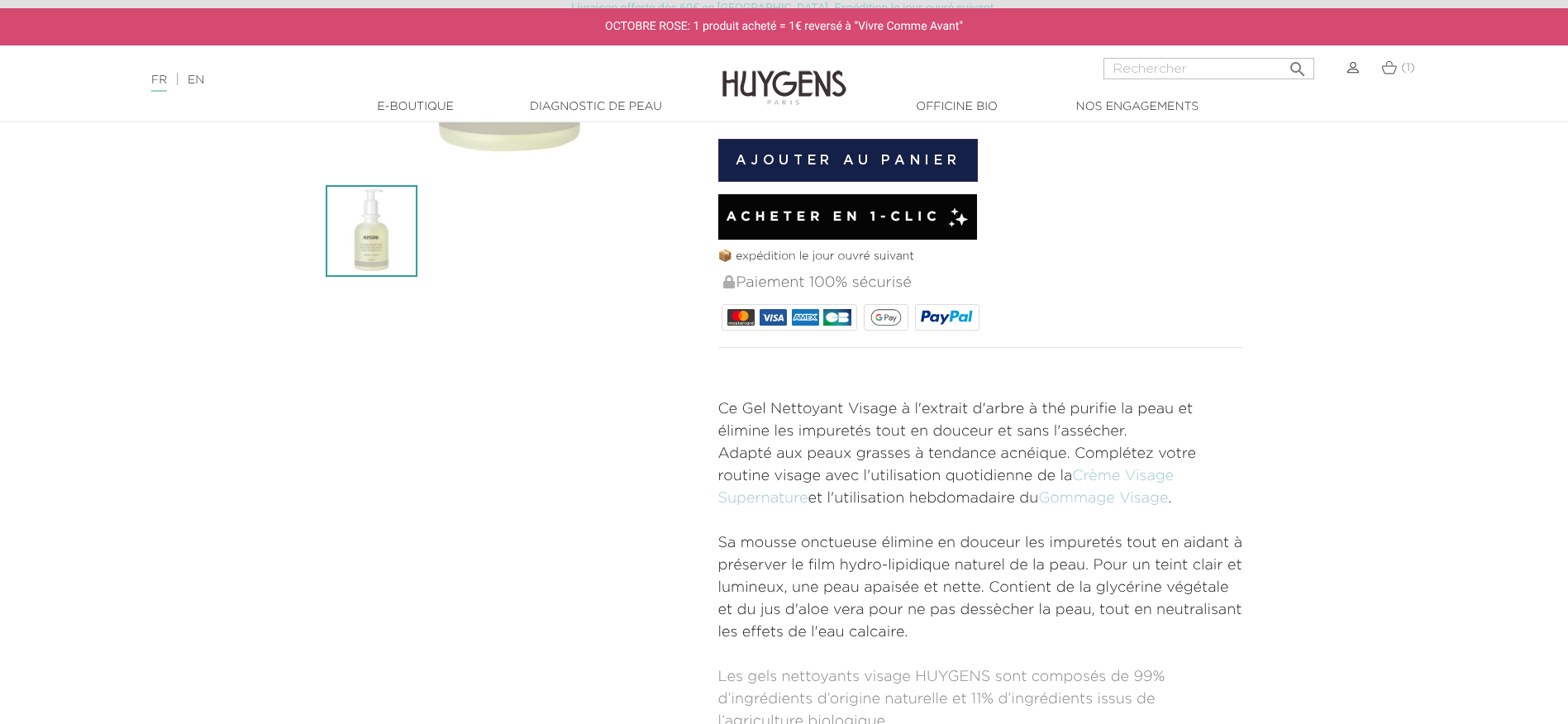
scroll to position [0, 0]
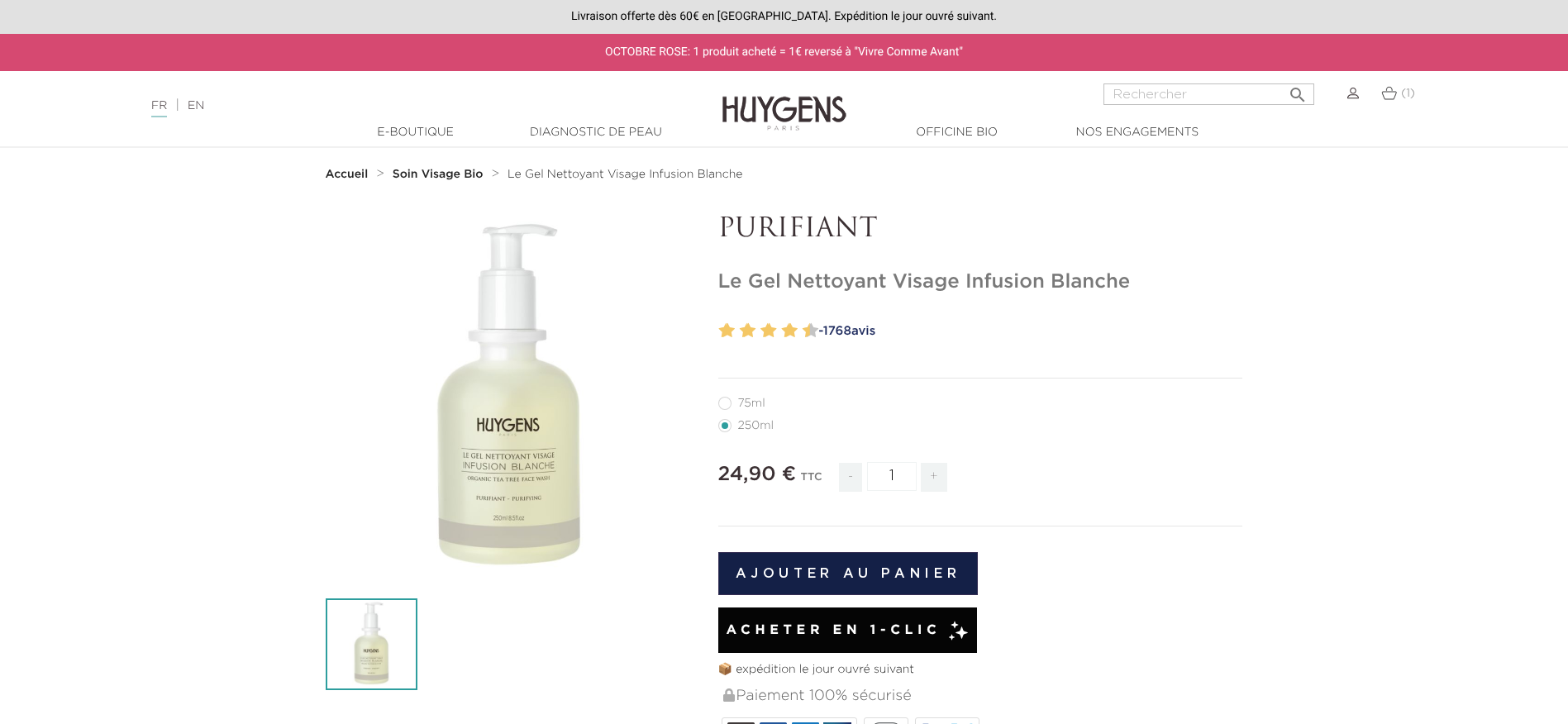
radio input "true"
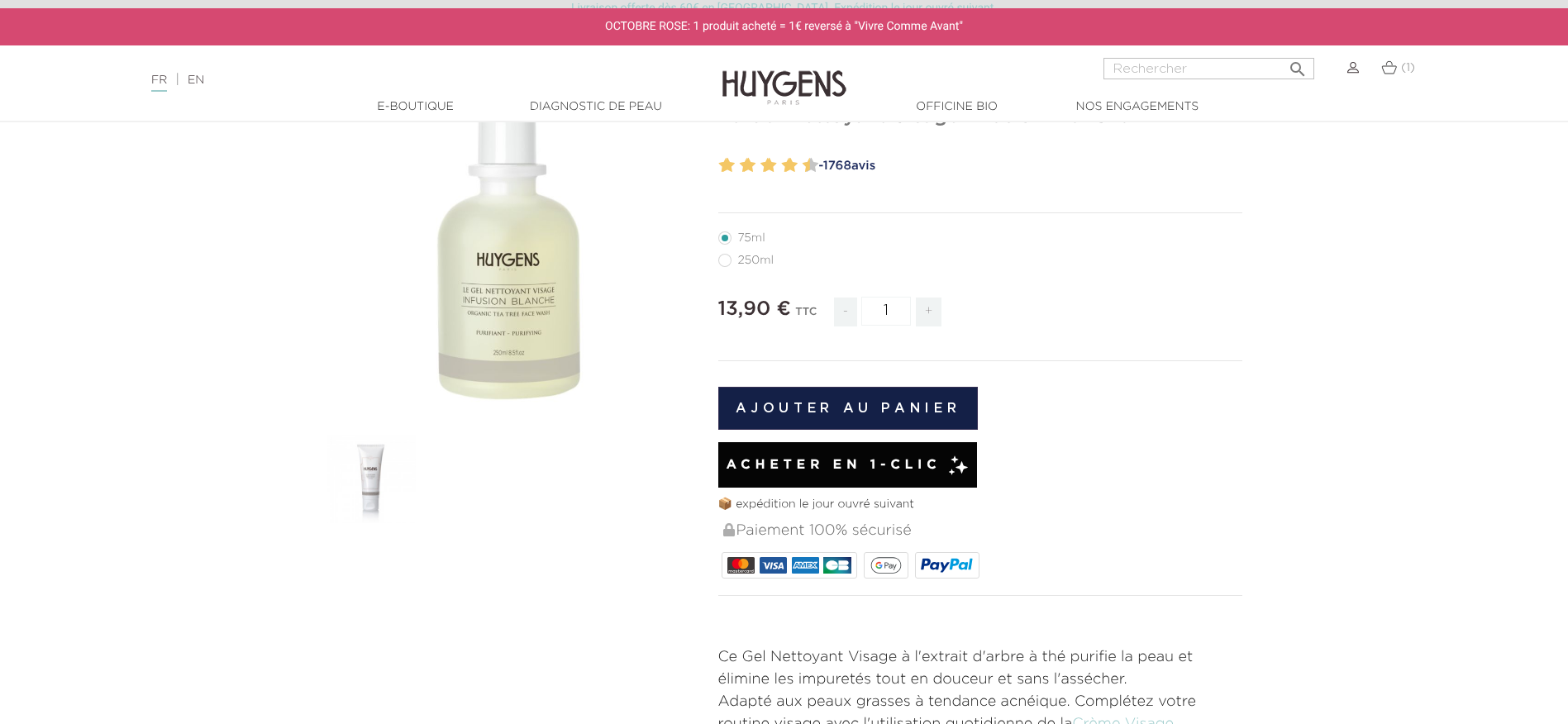
radio input "true"
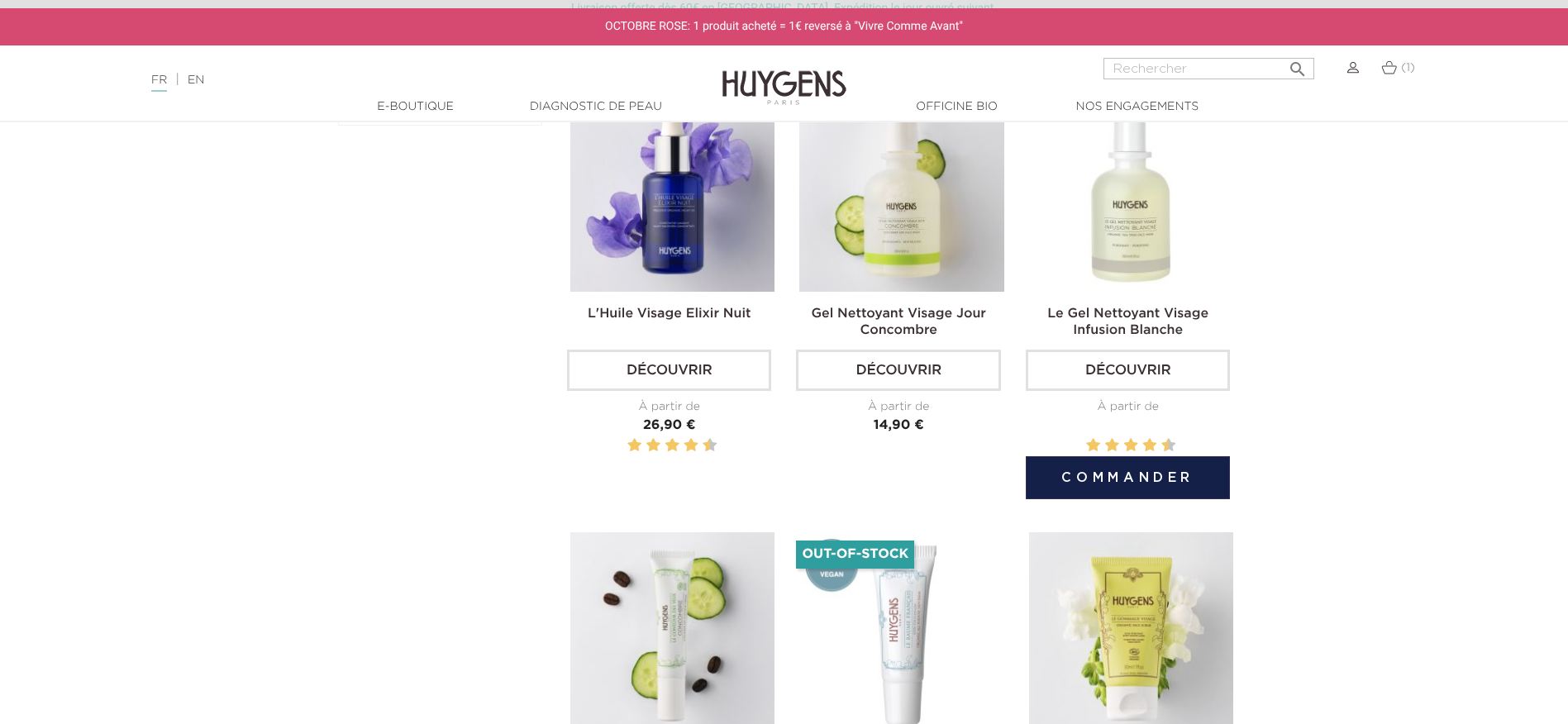
scroll to position [413, 0]
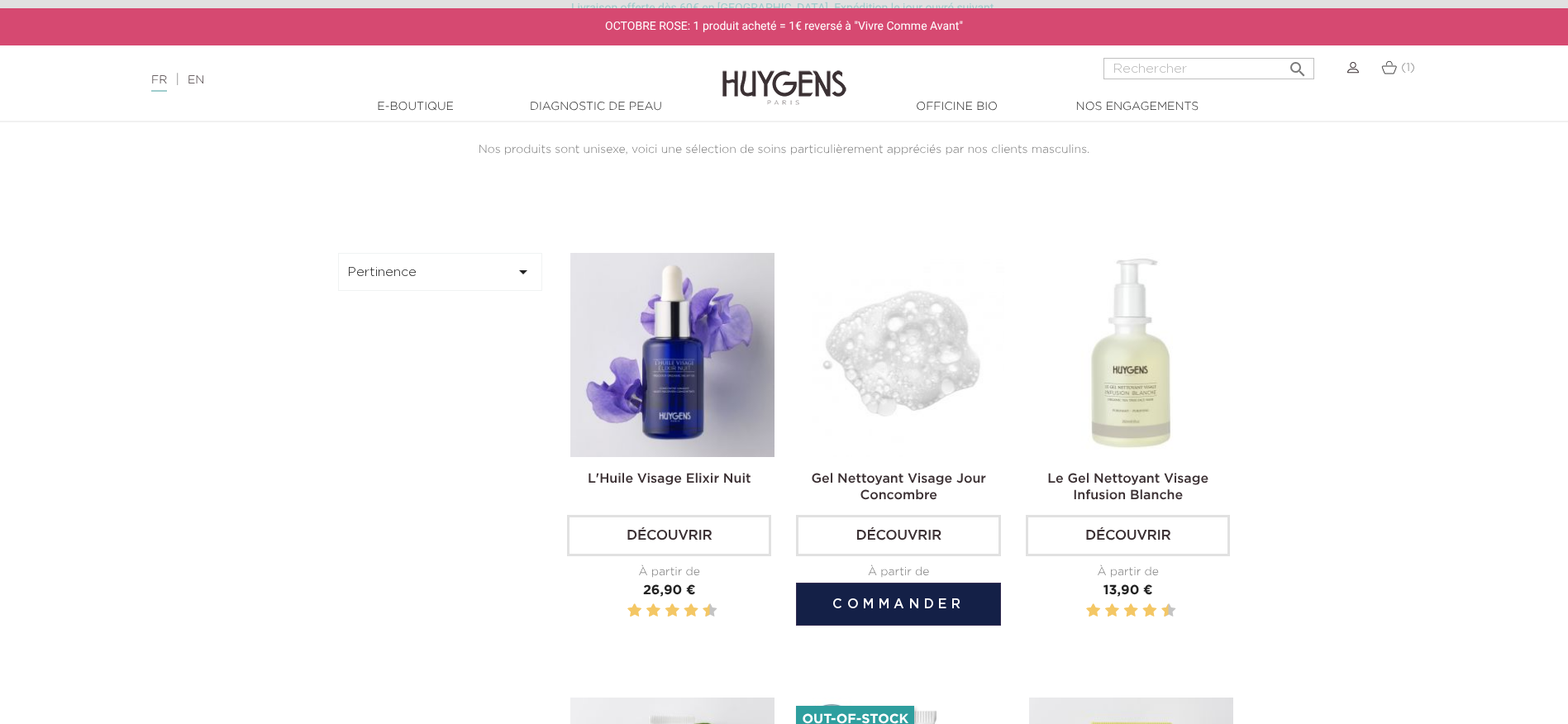
click at [901, 374] on img at bounding box center [901, 355] width 204 height 204
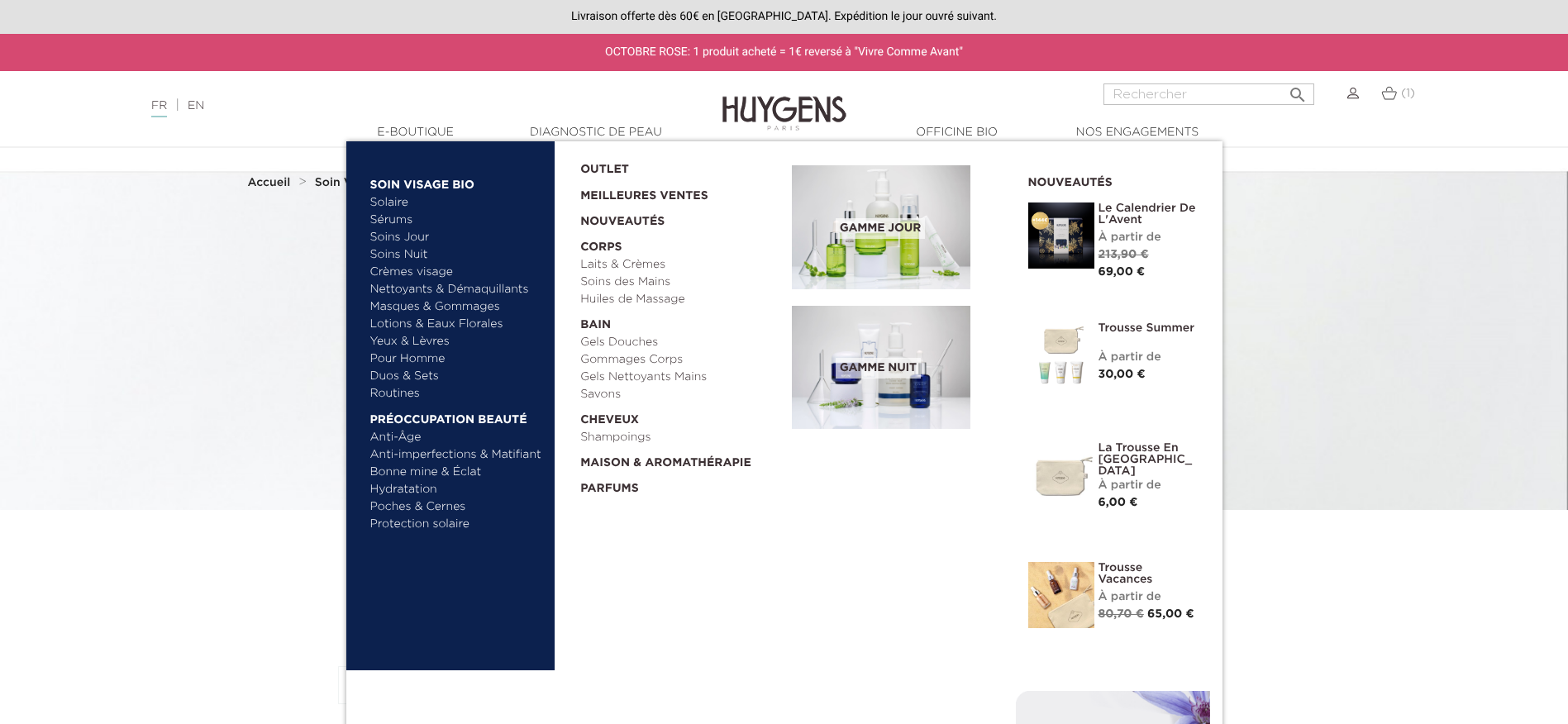
click at [593, 327] on link "  Bain" at bounding box center [680, 321] width 200 height 25
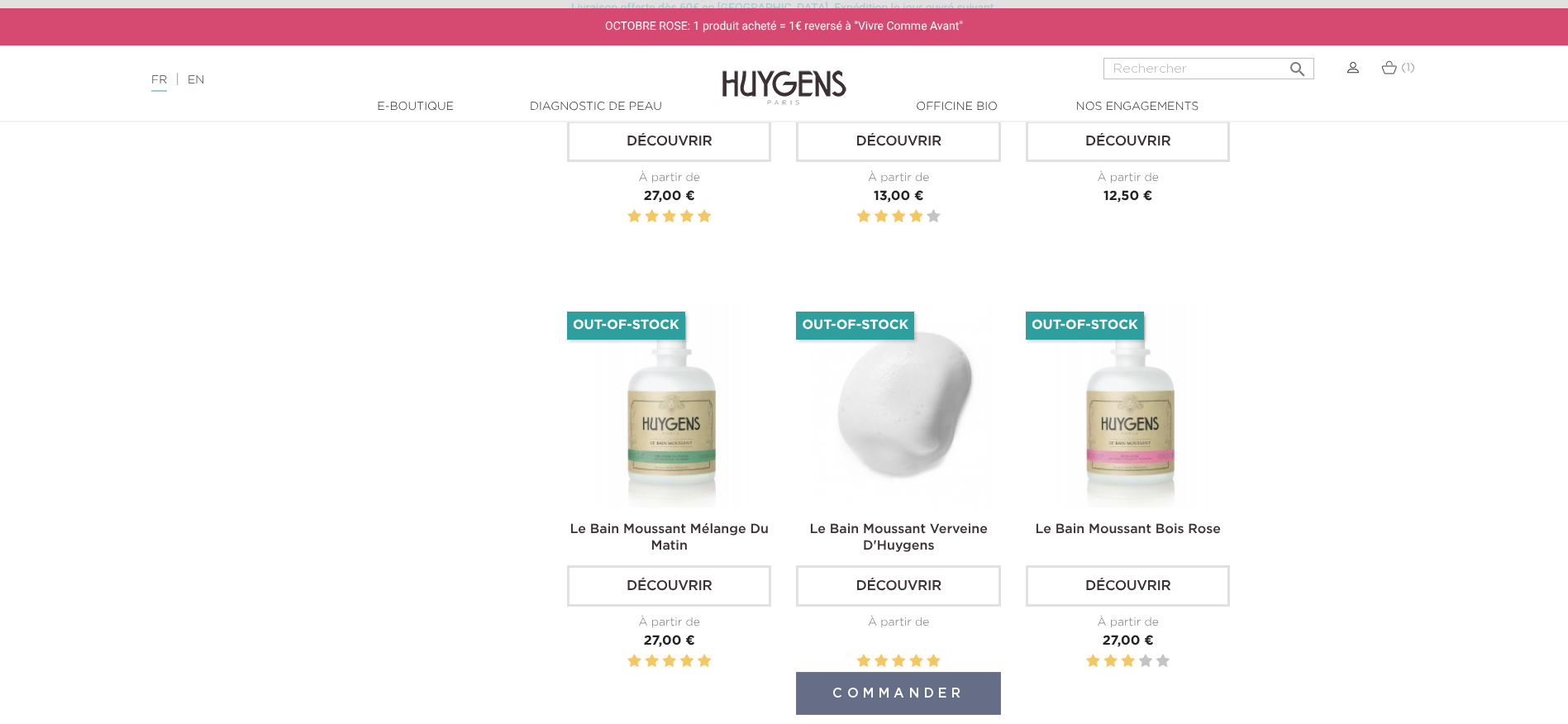
scroll to position [1488, 0]
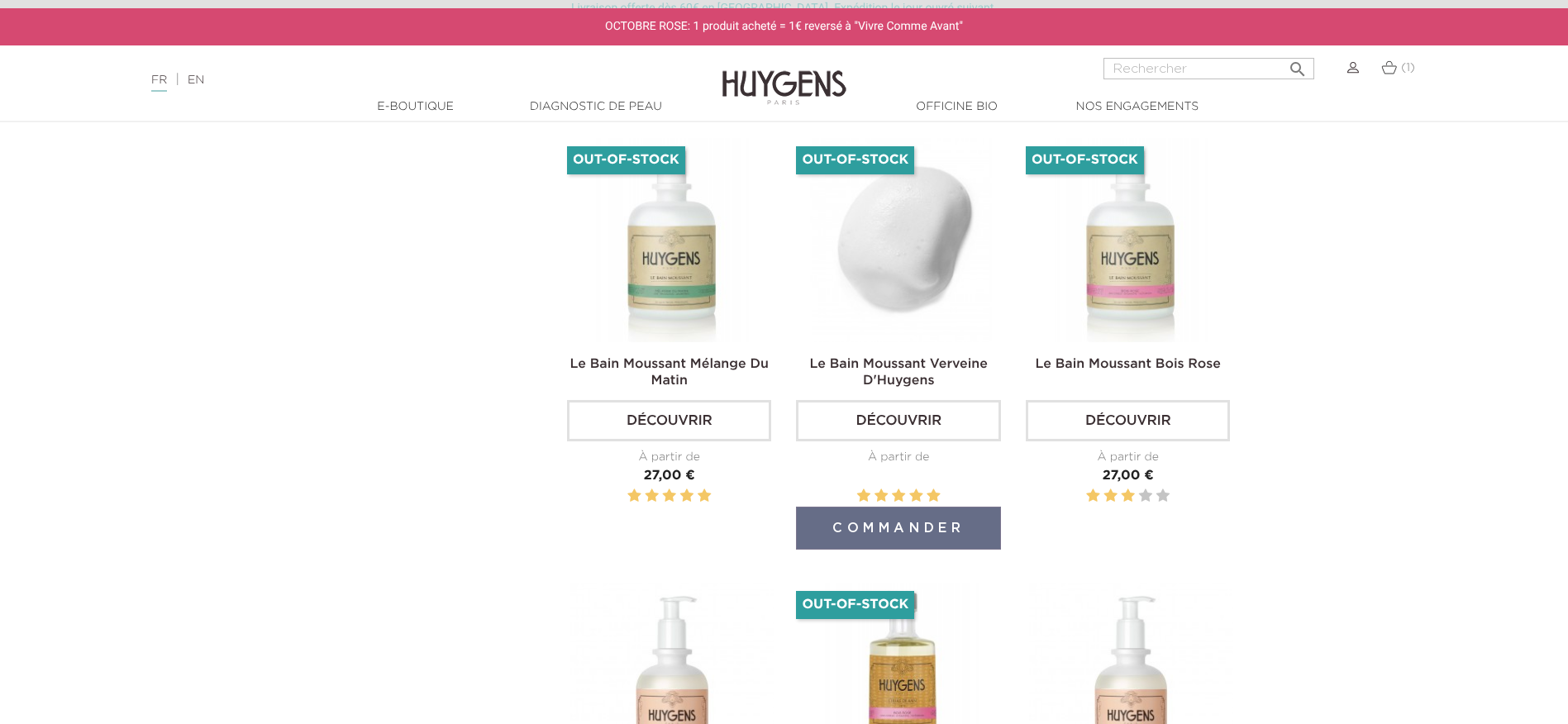
click at [903, 282] on img at bounding box center [901, 240] width 204 height 204
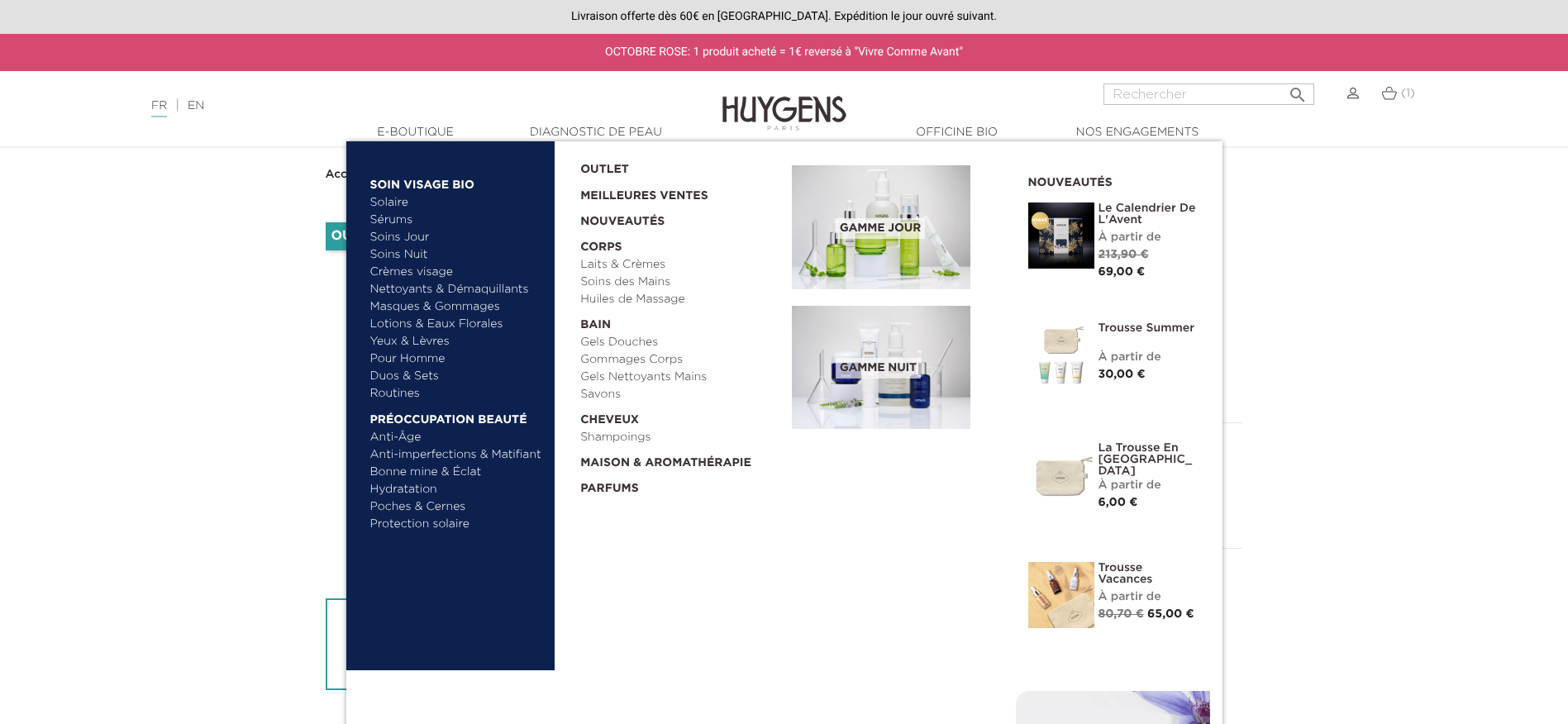
click at [612, 341] on link "Gels Douches" at bounding box center [680, 342] width 200 height 17
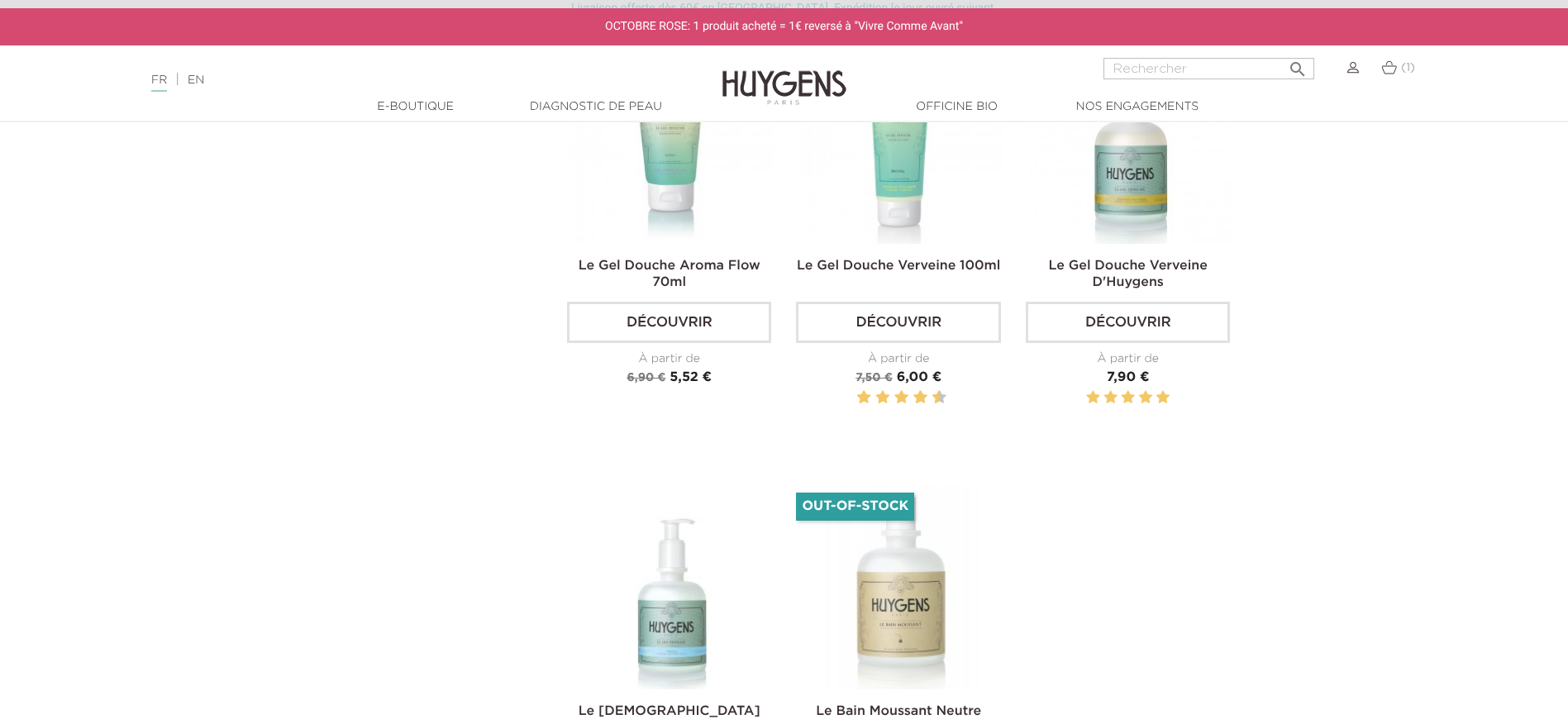
scroll to position [827, 0]
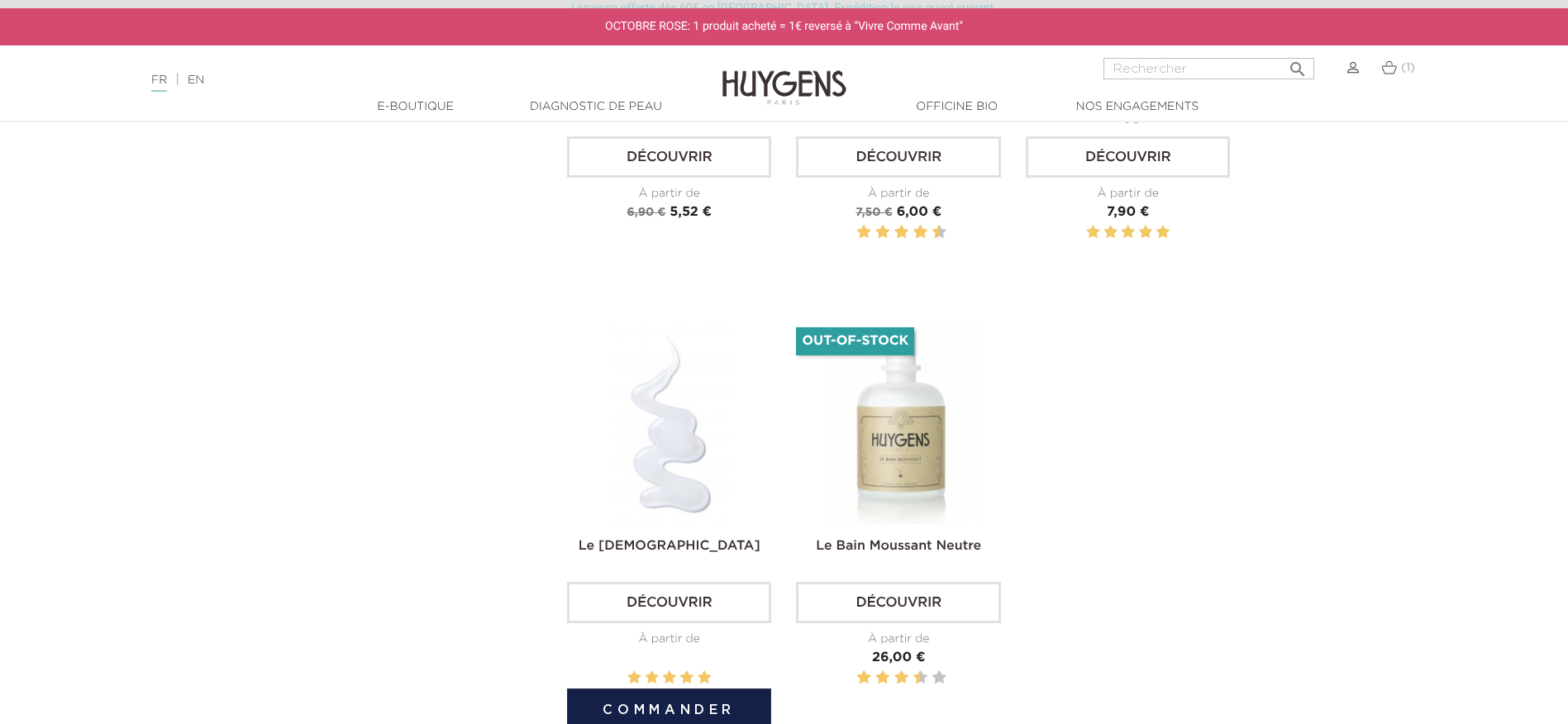
click at [659, 450] on img at bounding box center [672, 421] width 204 height 204
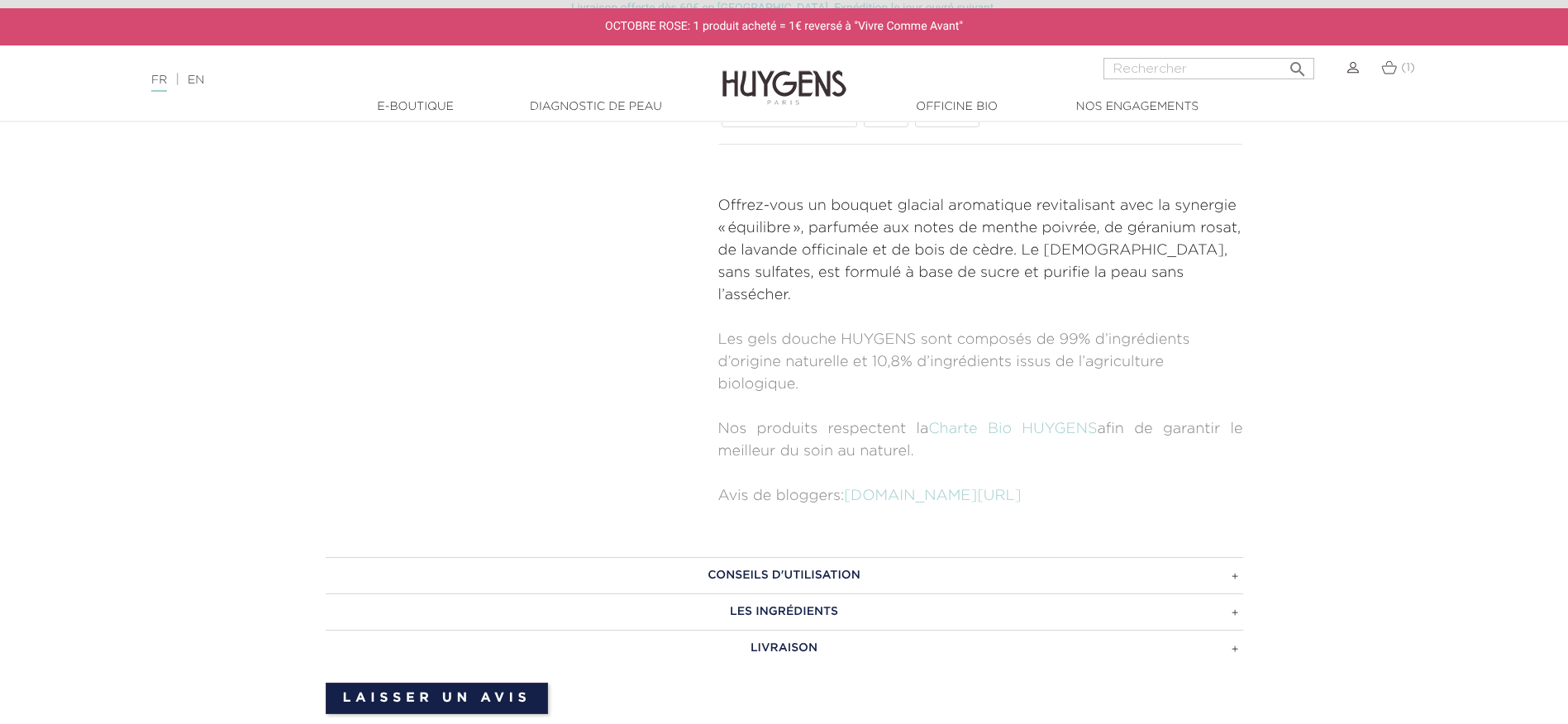
scroll to position [909, 0]
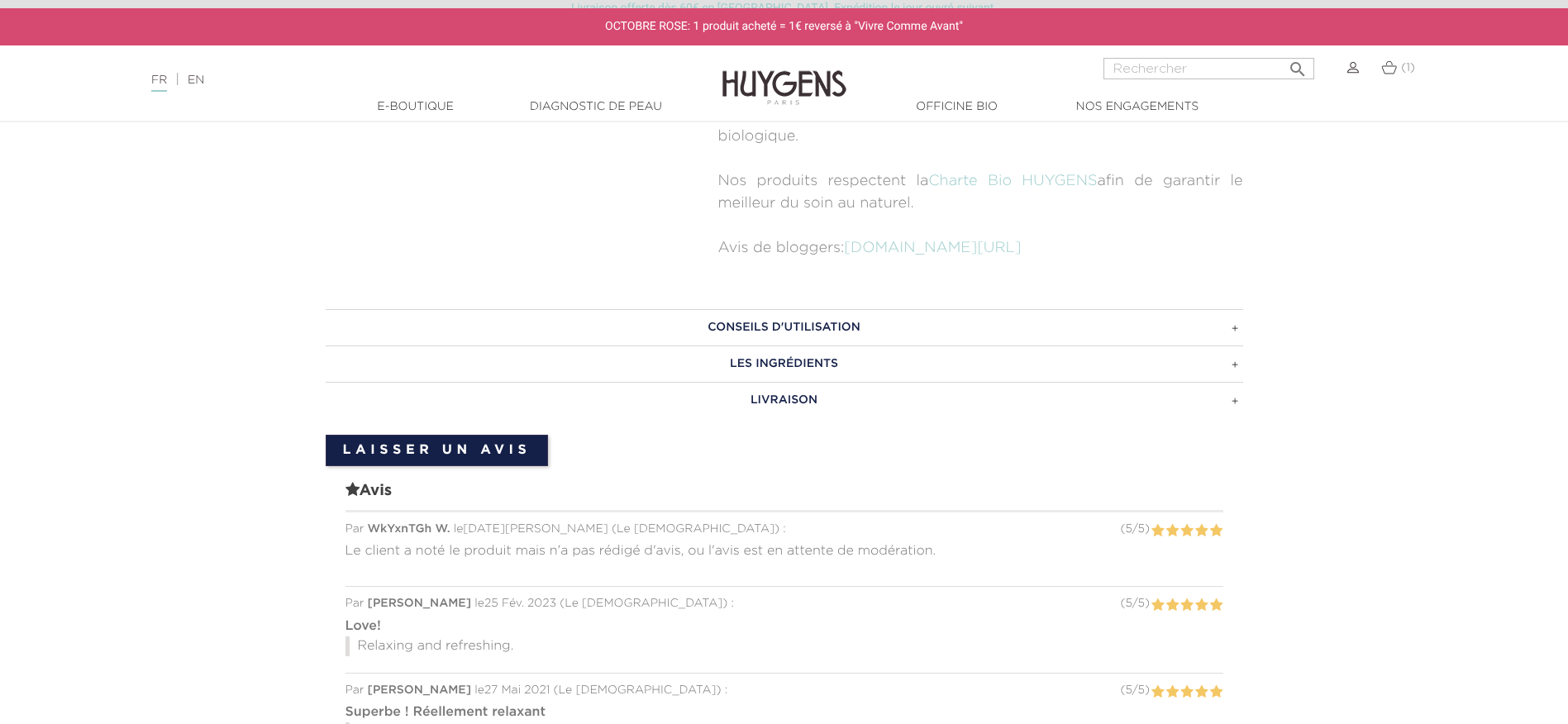
click at [743, 345] on h3 "LES INGRÉDIENTS" at bounding box center [784, 363] width 917 height 36
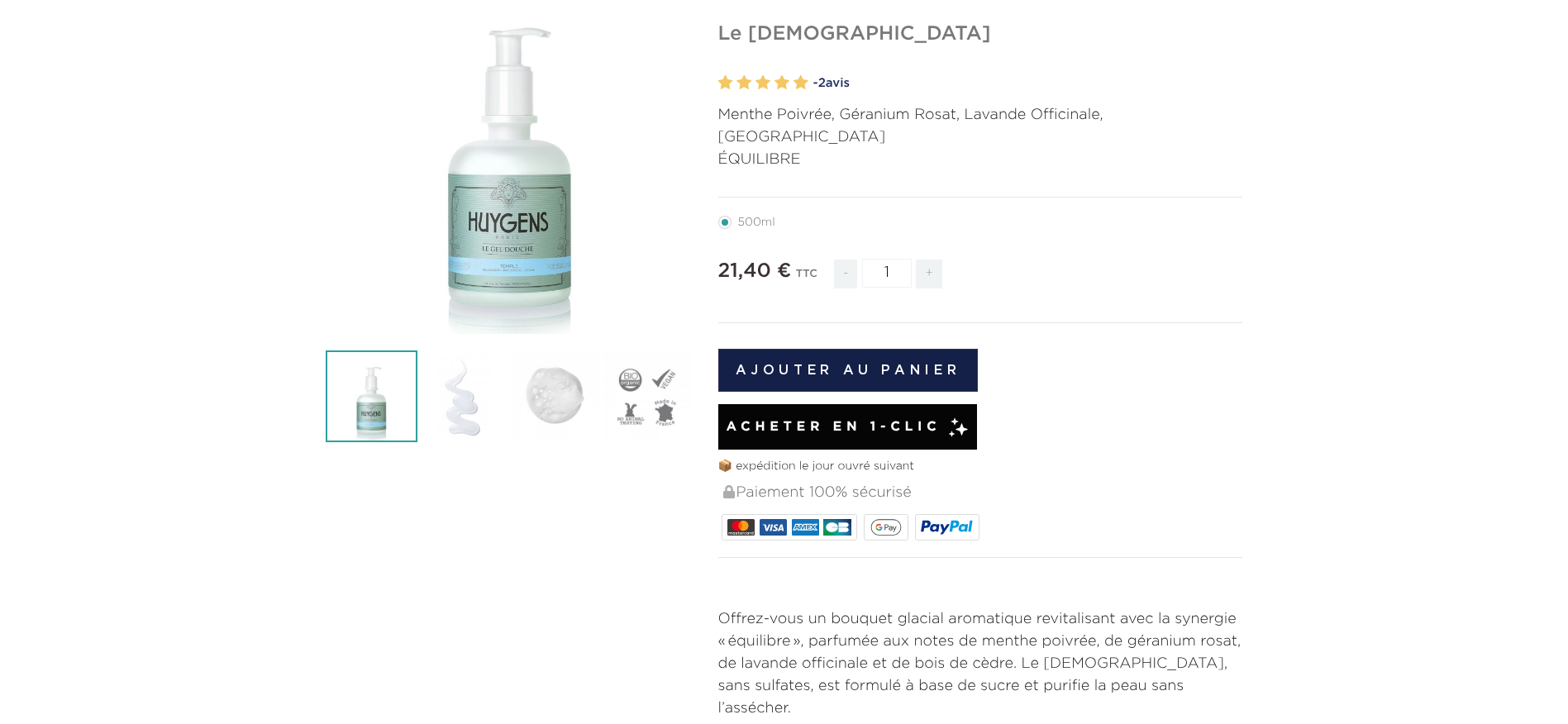
scroll to position [0, 0]
